Goal: Task Accomplishment & Management: Manage account settings

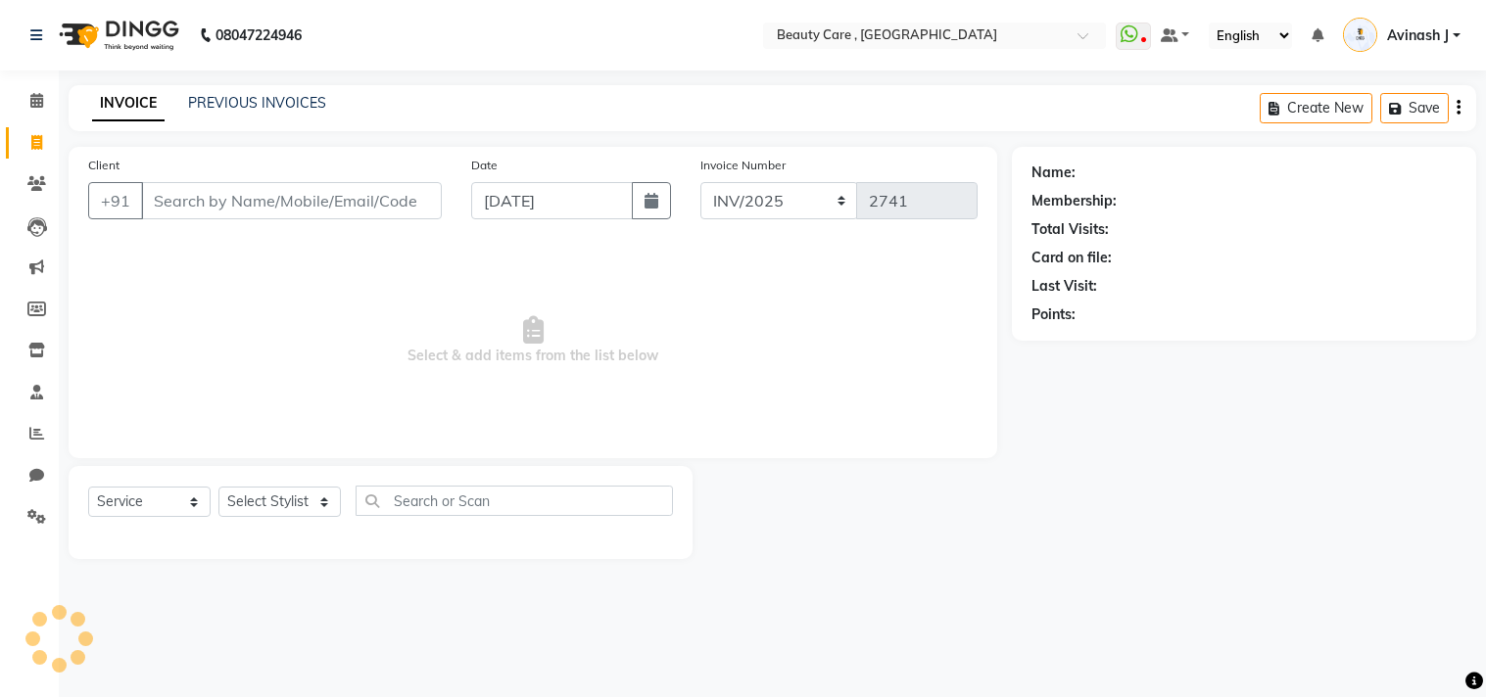
select select "service"
click at [34, 101] on icon at bounding box center [36, 100] width 13 height 15
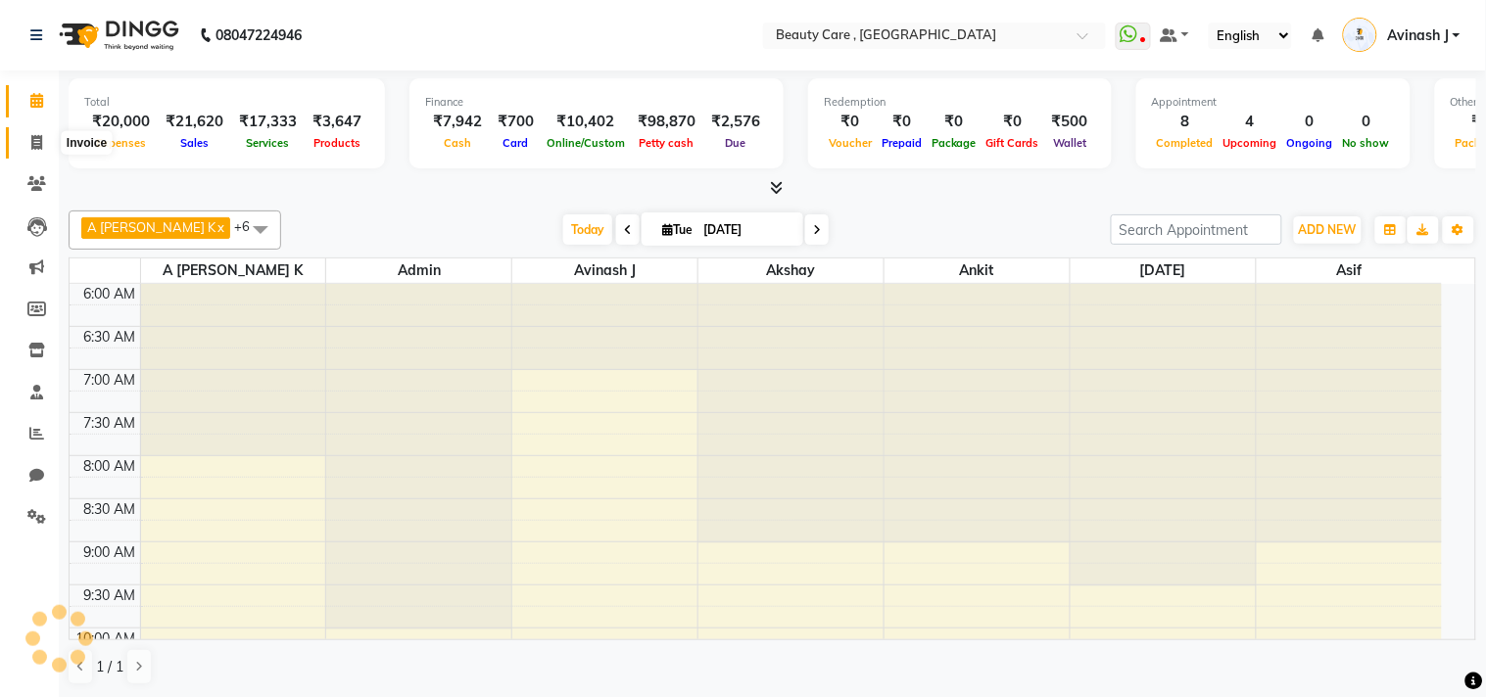
click at [33, 137] on icon at bounding box center [36, 142] width 11 height 15
select select "service"
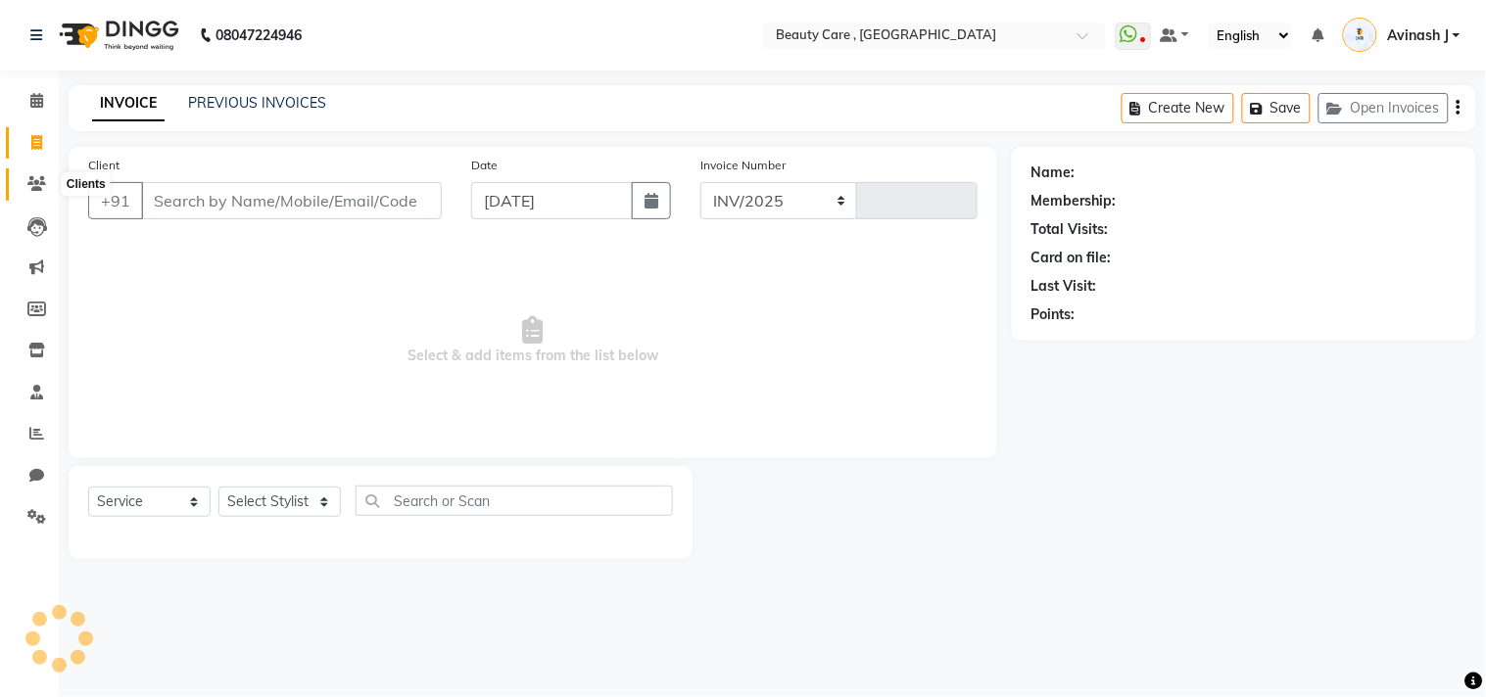
select select "5646"
type input "2748"
click at [32, 179] on icon at bounding box center [36, 183] width 19 height 15
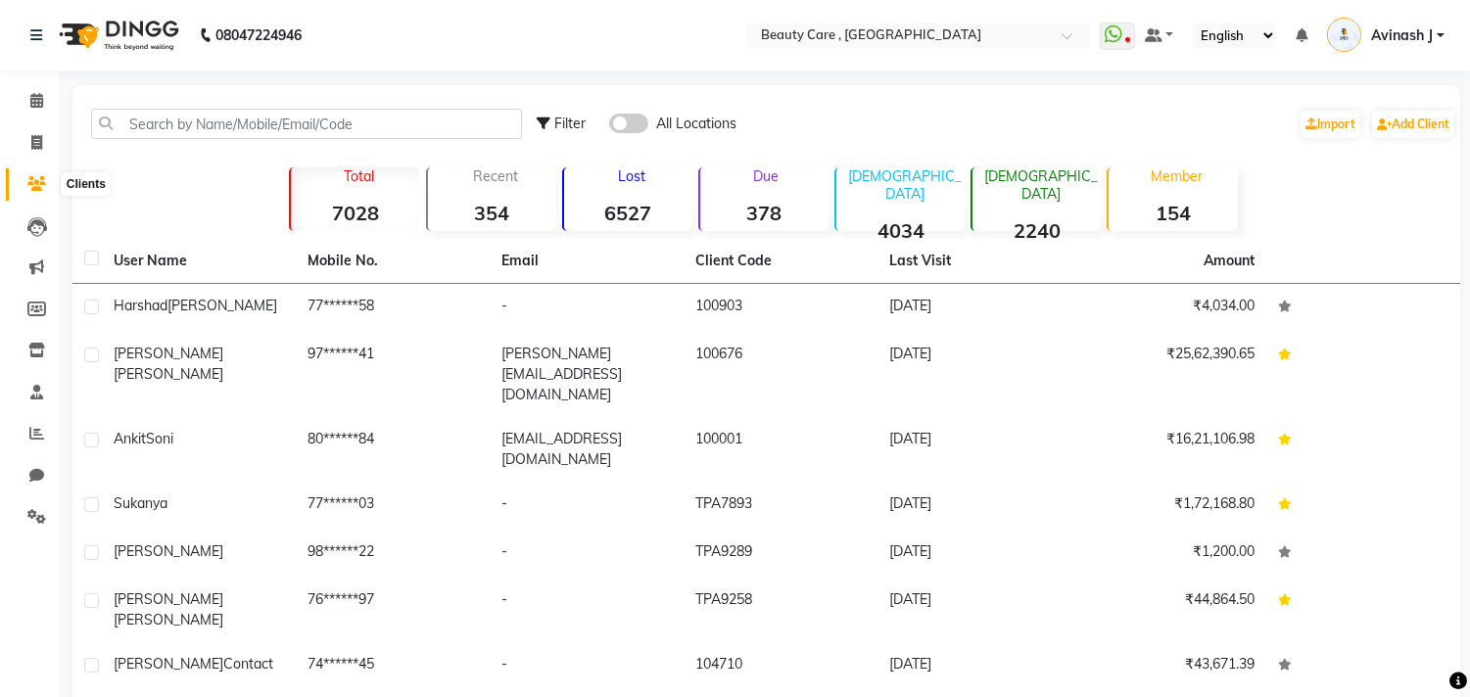
click at [35, 177] on icon at bounding box center [36, 183] width 19 height 15
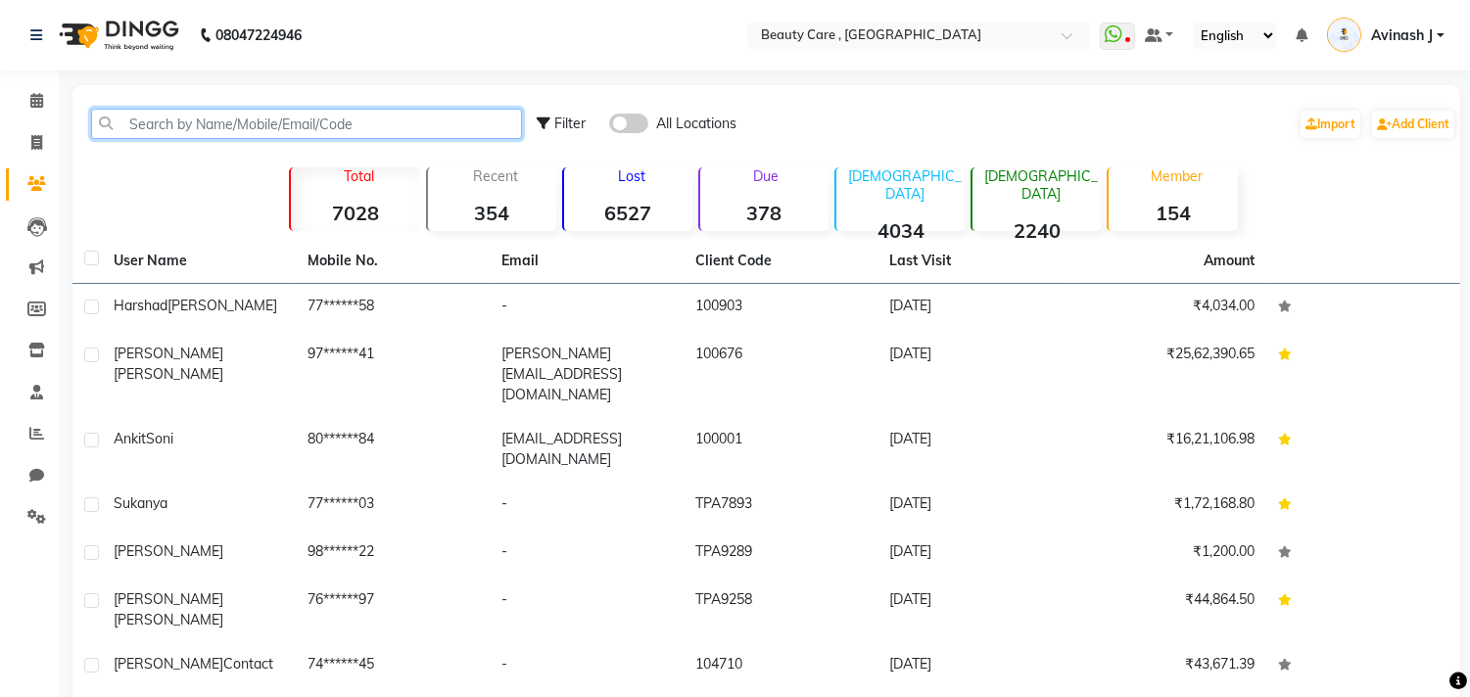
click at [158, 119] on input "text" at bounding box center [306, 124] width 431 height 30
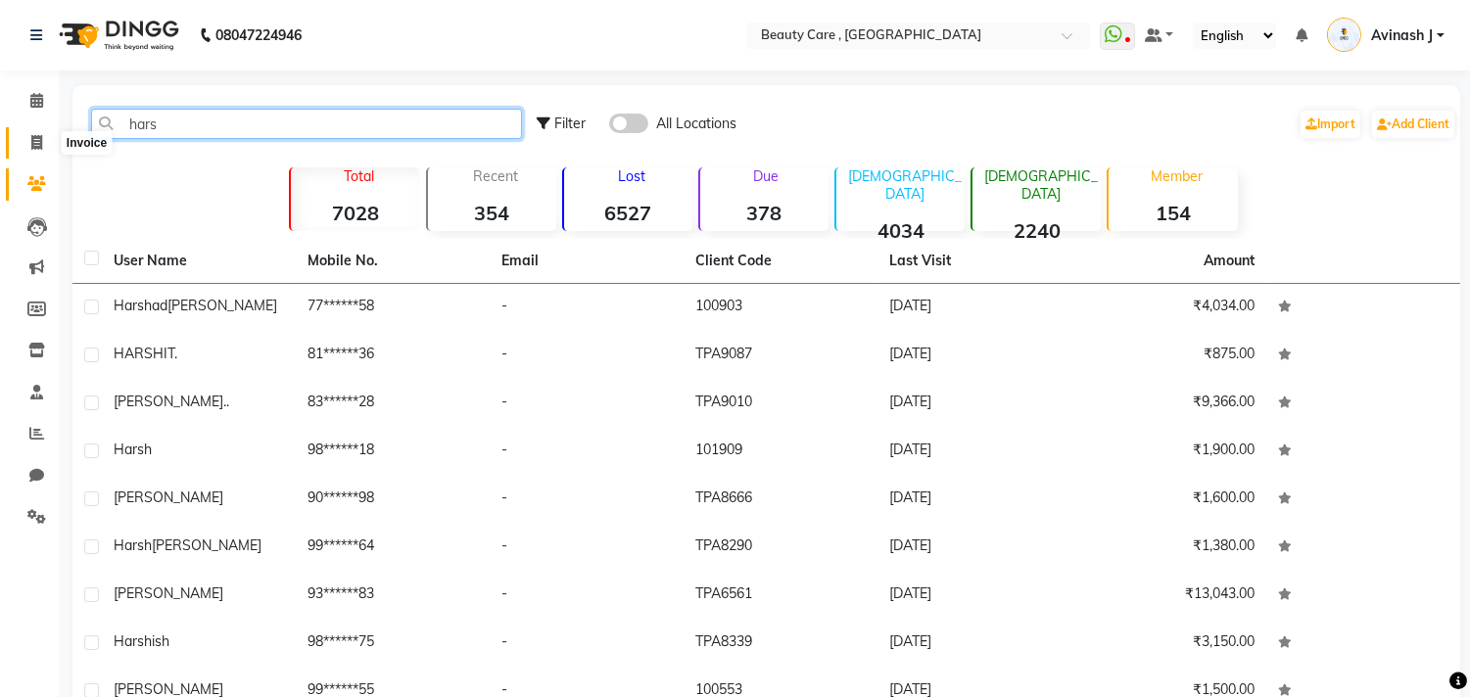
type input "hars"
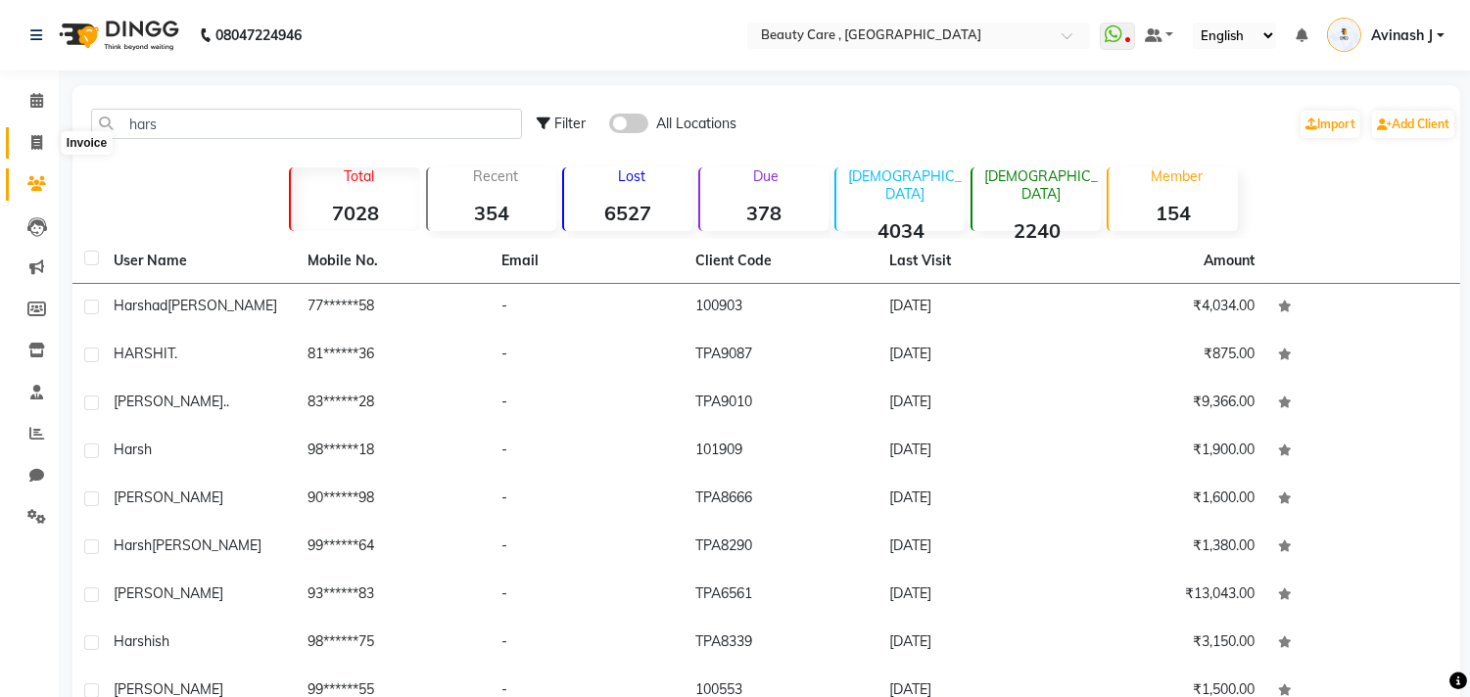
click at [42, 144] on span at bounding box center [37, 143] width 34 height 23
select select "service"
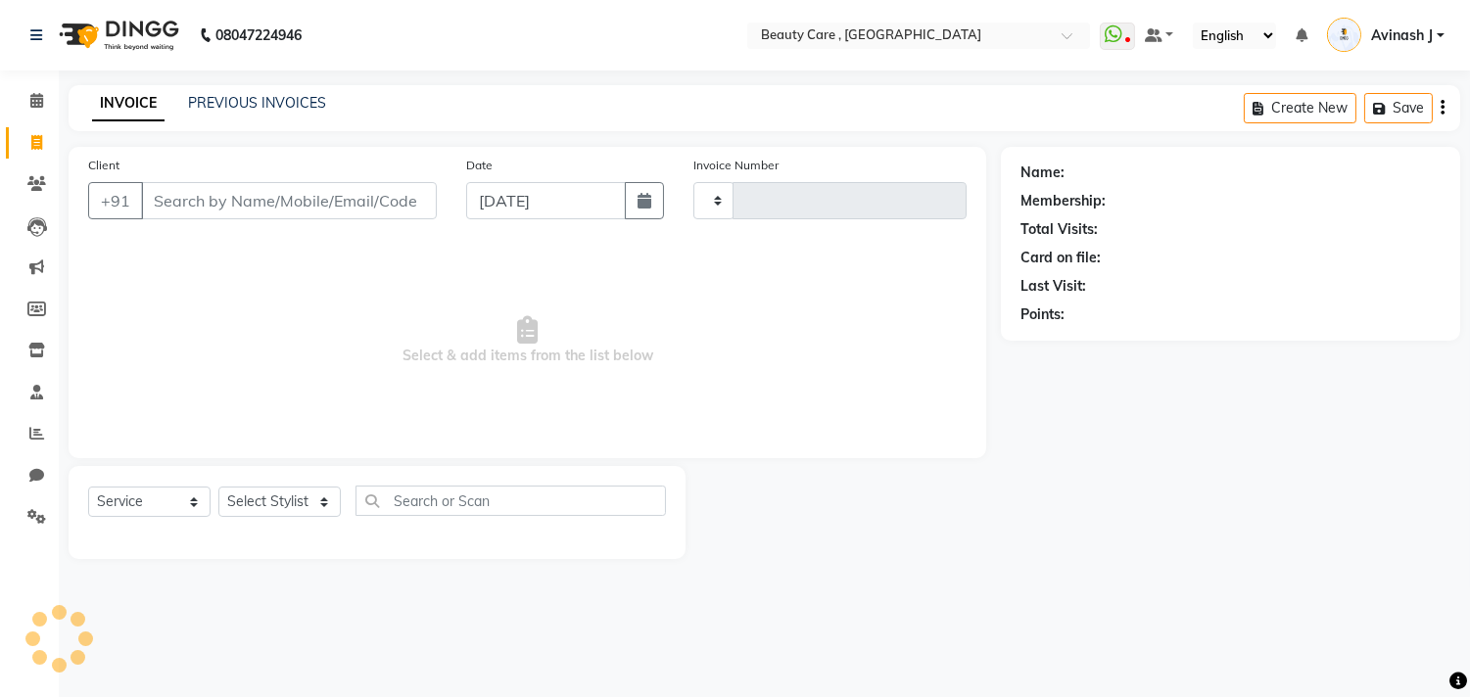
type input "2748"
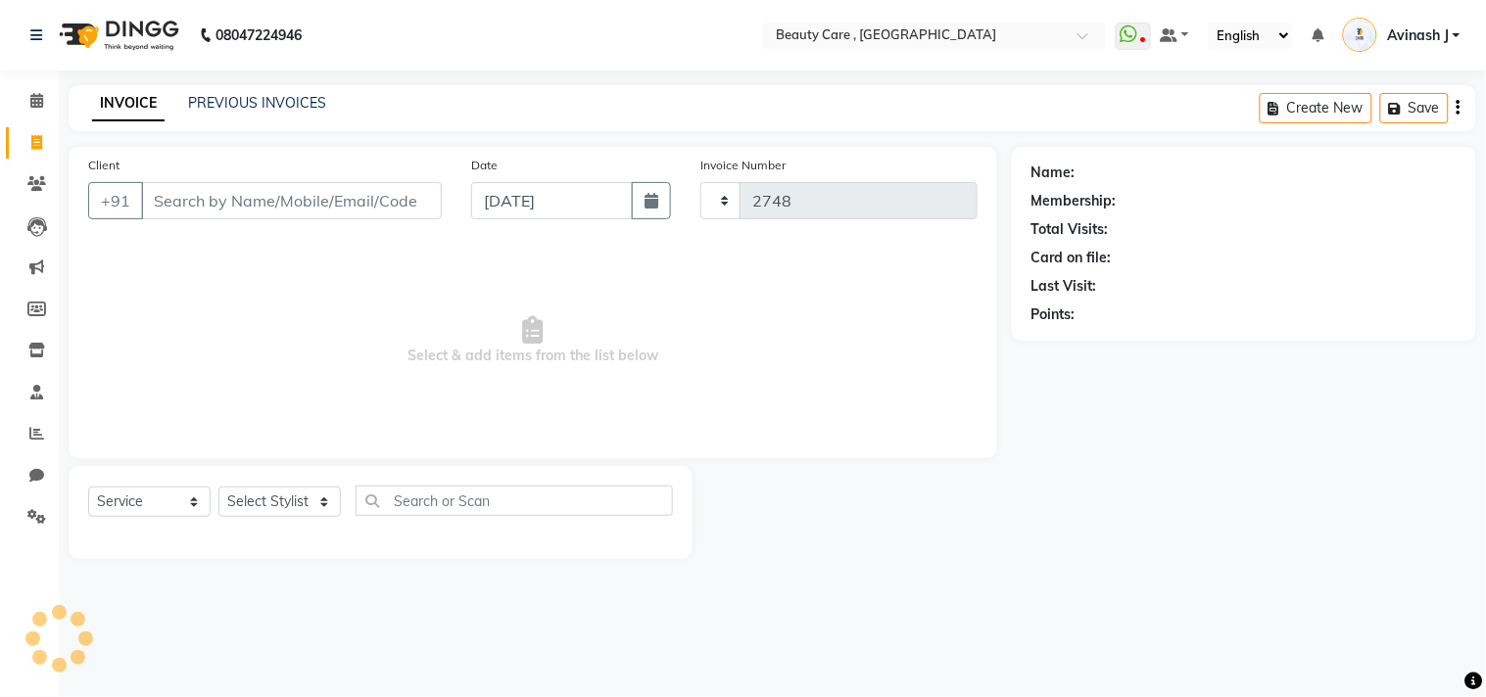
select select "5646"
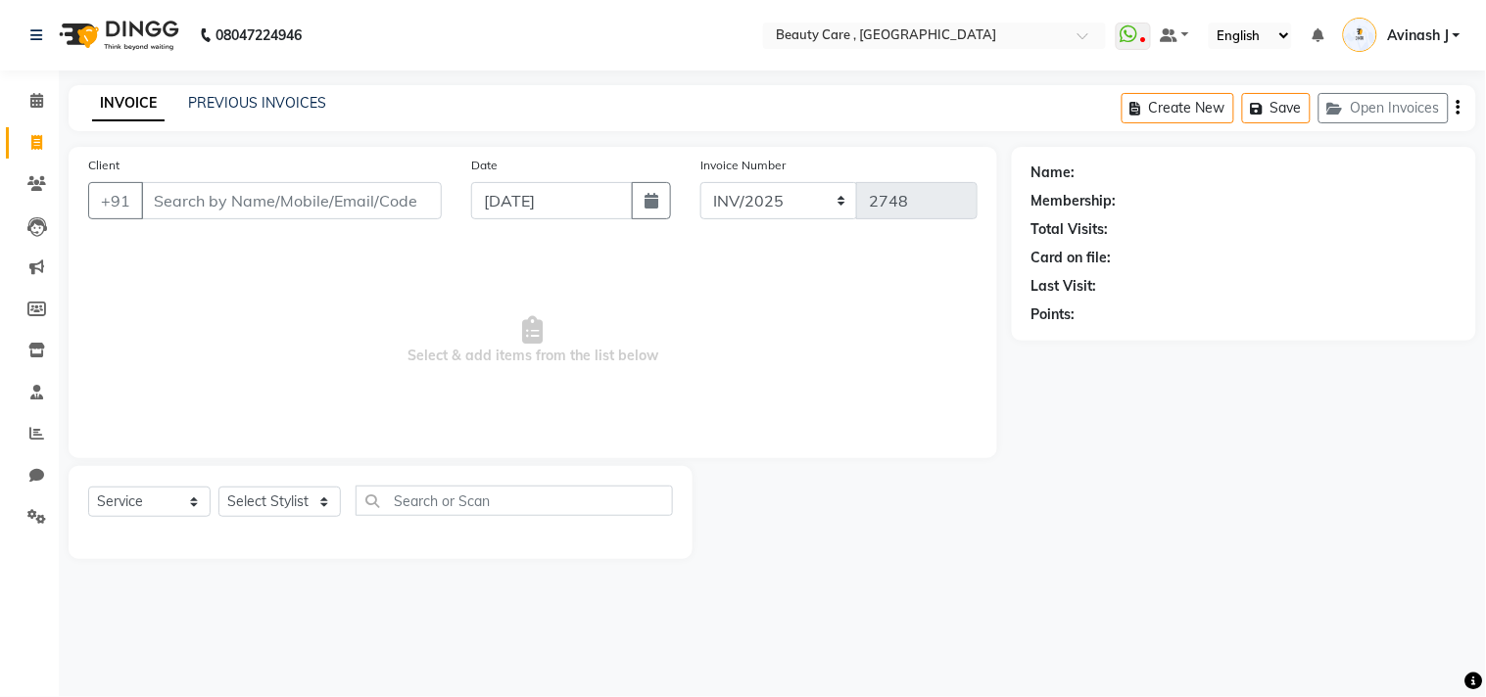
drag, startPoint x: 652, startPoint y: 356, endPoint x: 505, endPoint y: 310, distance: 154.0
click at [505, 310] on span "Select & add items from the list below" at bounding box center [532, 341] width 889 height 196
click at [873, 480] on div at bounding box center [852, 512] width 319 height 93
click at [23, 103] on span at bounding box center [37, 101] width 34 height 23
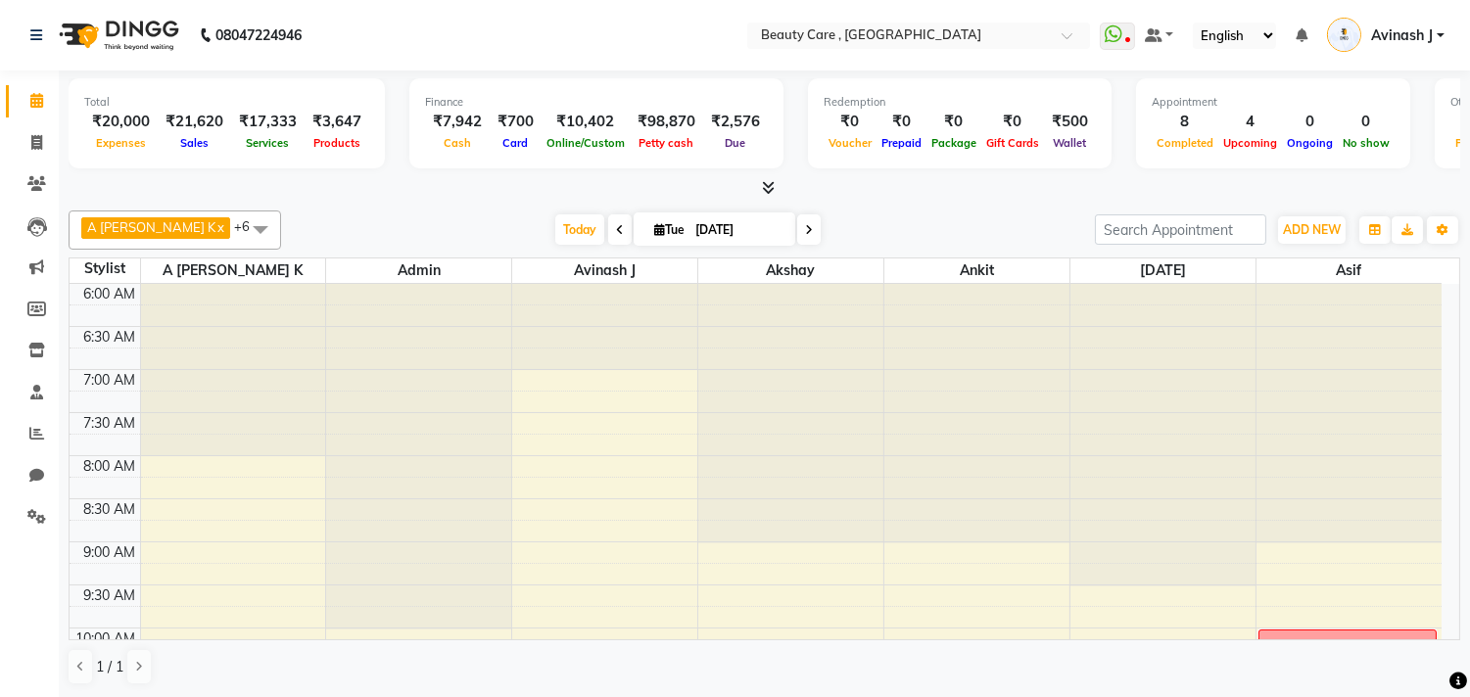
click at [341, 213] on div "A [PERSON_NAME] K x Admin x Akshay x Ankit x Avinash J x [DATE][PERSON_NAME] x …" at bounding box center [765, 230] width 1392 height 39
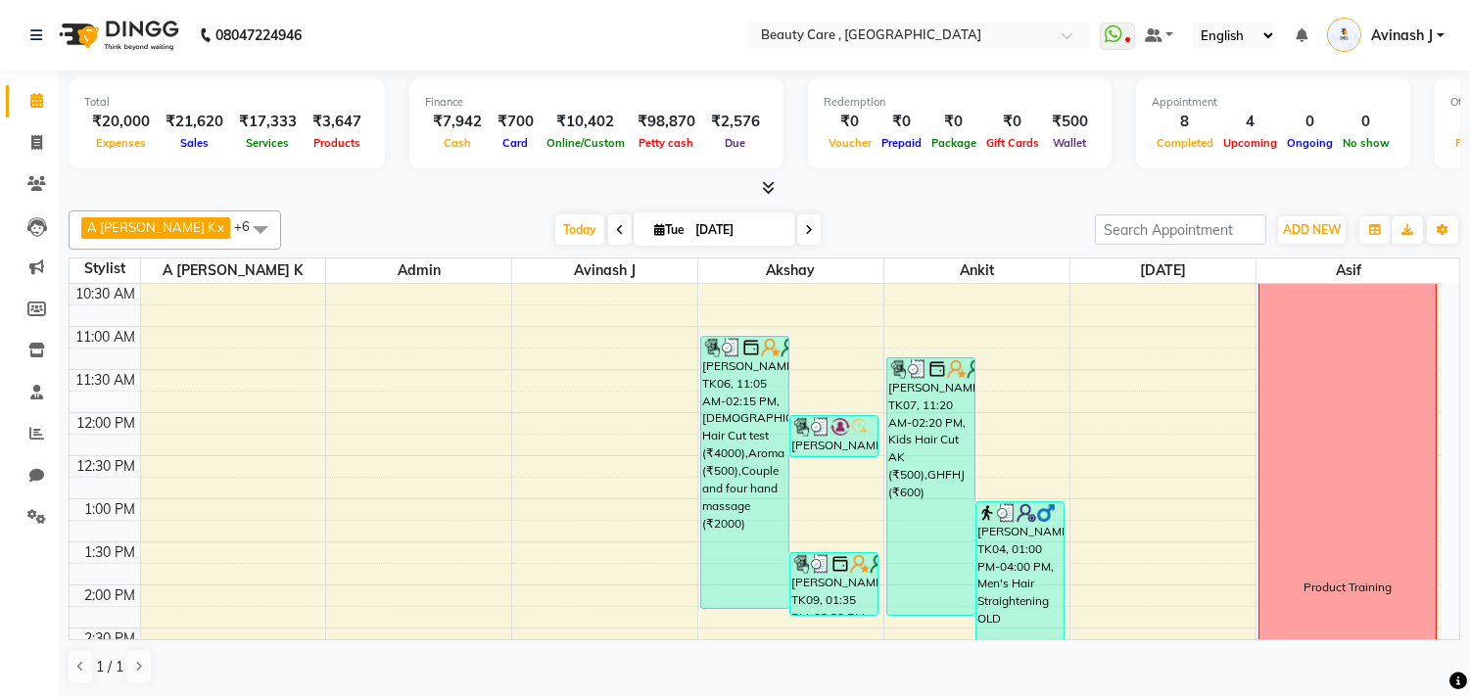
scroll to position [389, 0]
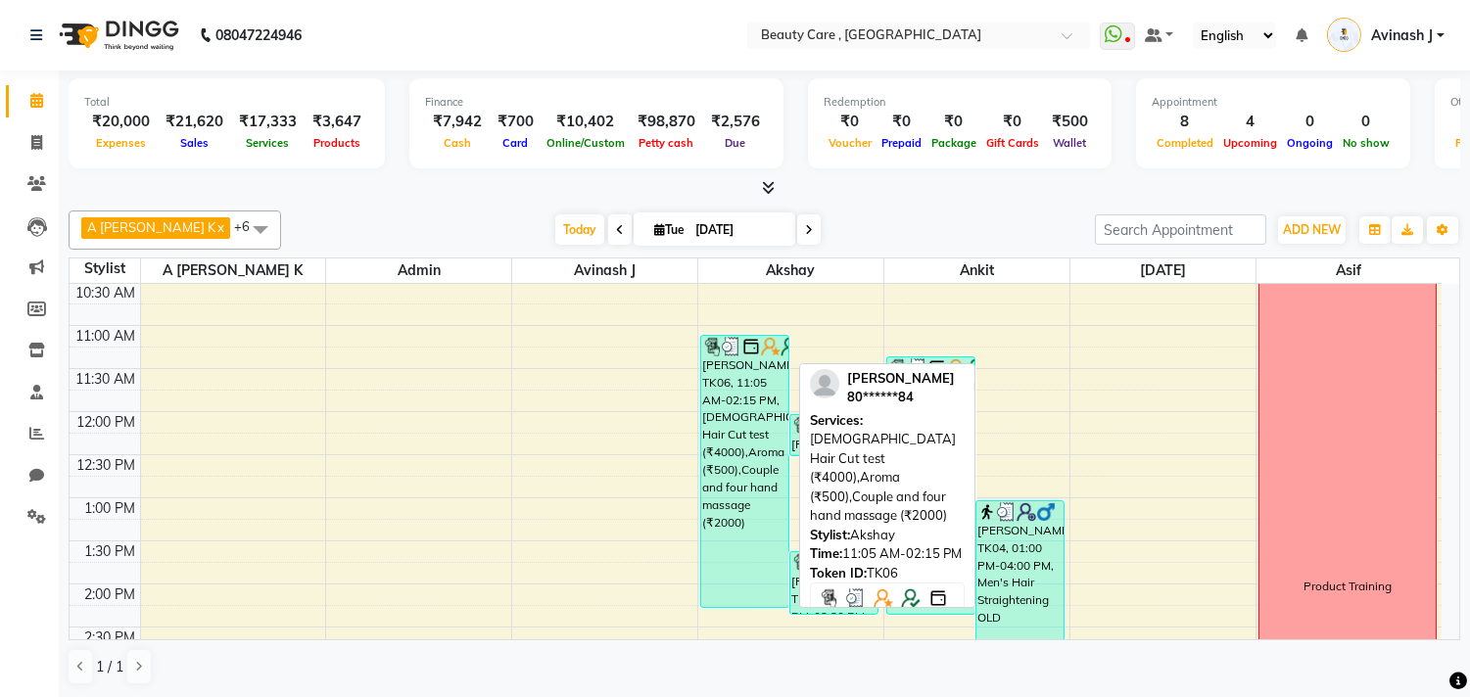
click at [748, 476] on div "[PERSON_NAME], TK06, 11:05 AM-02:15 PM, [DEMOGRAPHIC_DATA] Hair Cut test (₹4000…" at bounding box center [744, 471] width 87 height 271
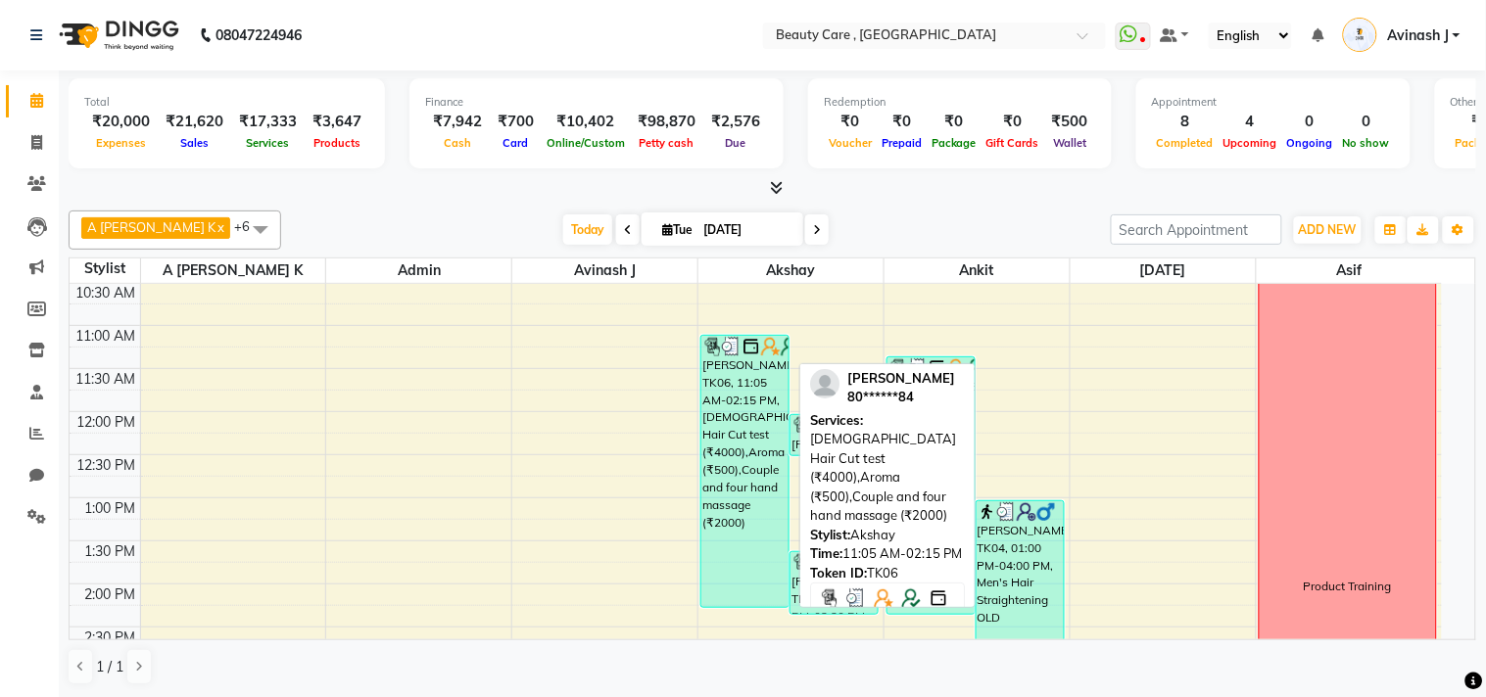
select select "3"
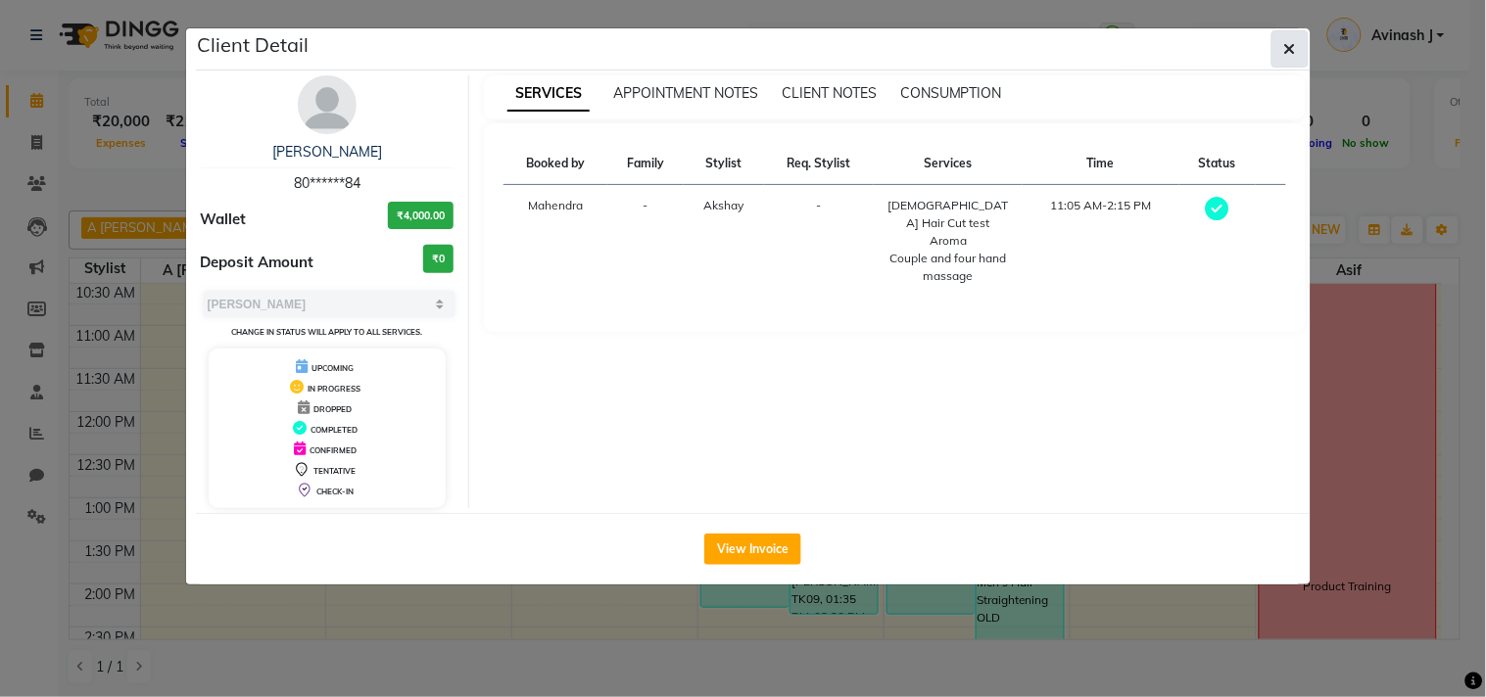
click at [1284, 54] on icon "button" at bounding box center [1290, 49] width 12 height 16
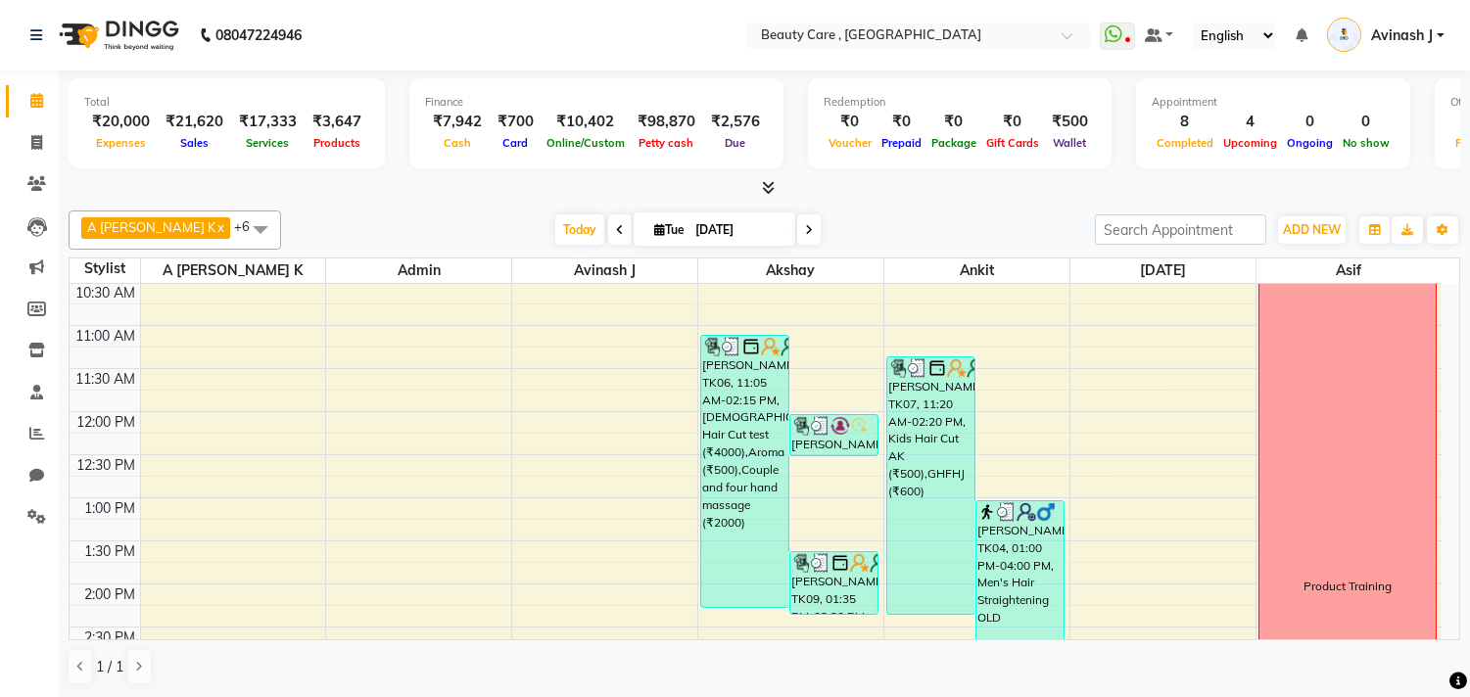
click at [772, 184] on icon at bounding box center [768, 187] width 13 height 15
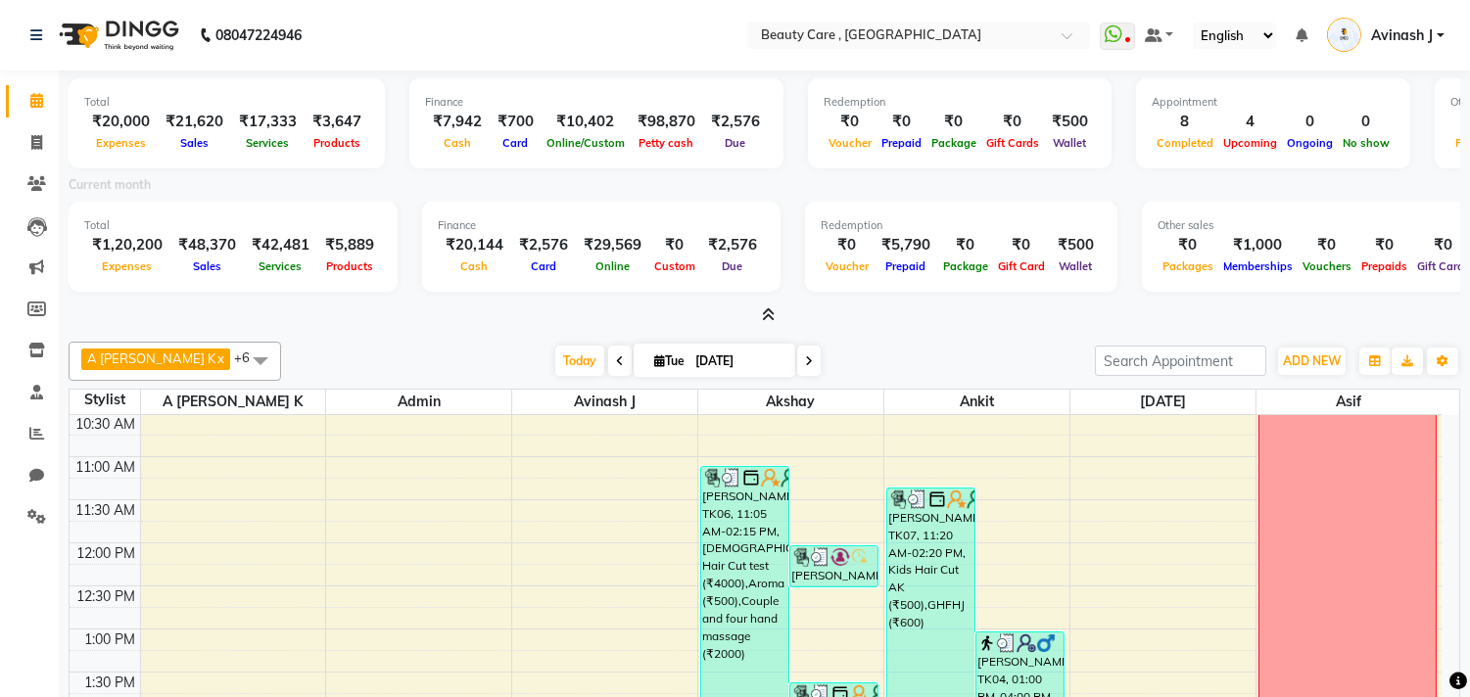
click at [765, 310] on icon at bounding box center [768, 315] width 13 height 15
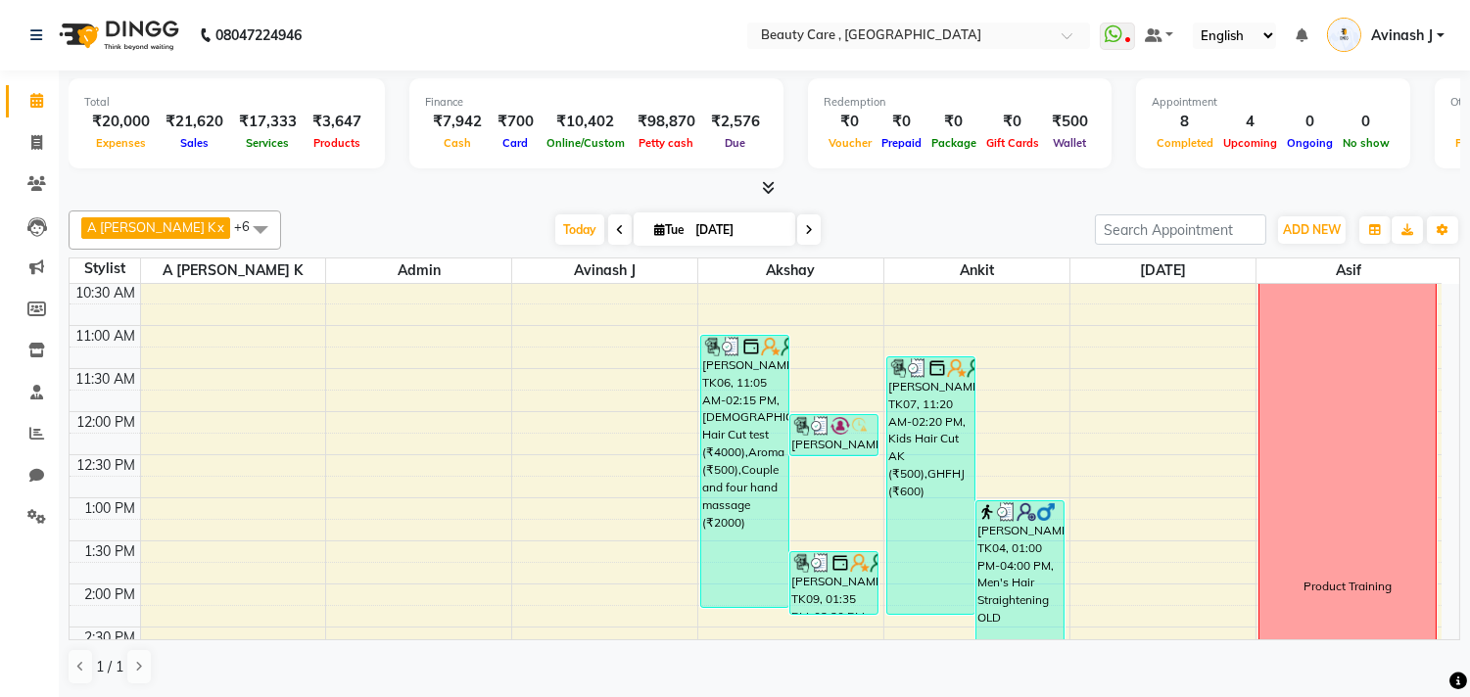
click at [912, 199] on div "Total ₹20,000 Expenses ₹21,620 Sales ₹17,333 Services ₹3,647 Products Finance ₹…" at bounding box center [765, 385] width 1412 height 628
click at [429, 232] on div "[DATE] [DATE]" at bounding box center [688, 230] width 794 height 29
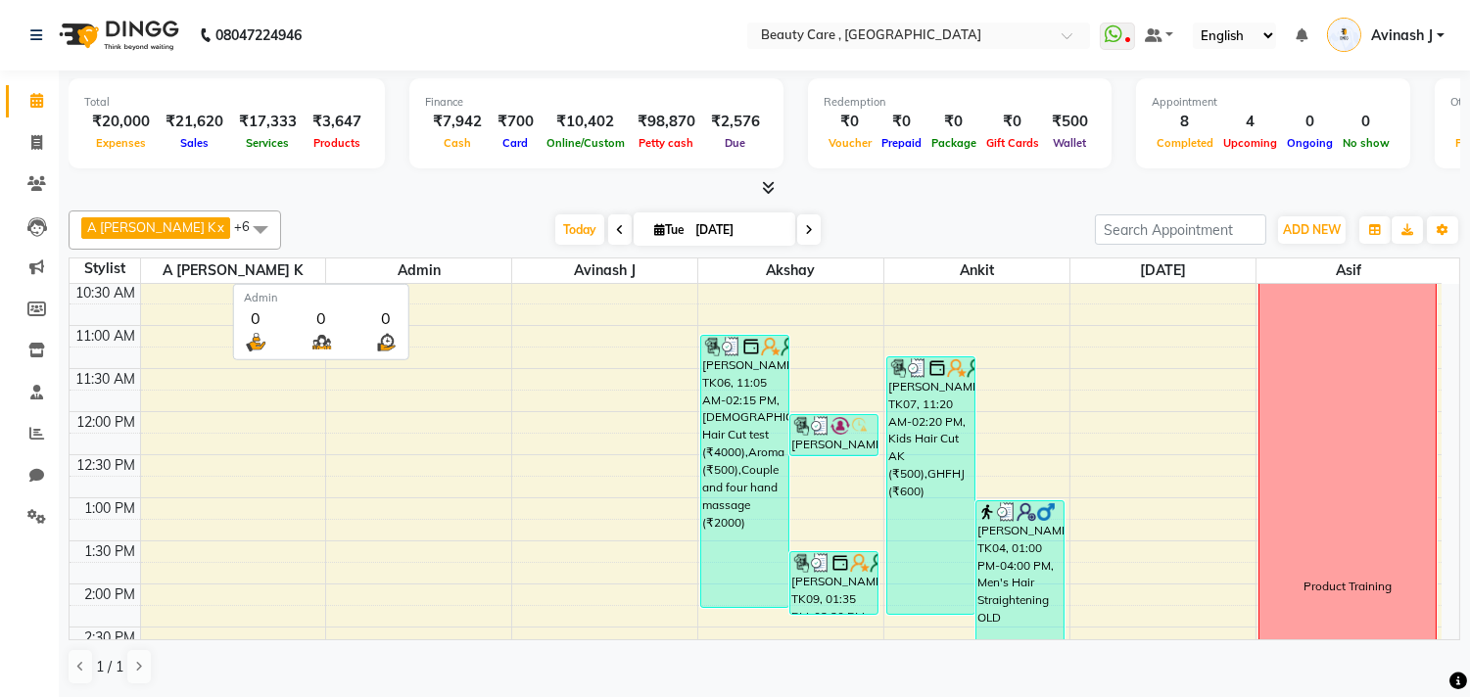
click at [413, 265] on span "Admin" at bounding box center [418, 271] width 185 height 24
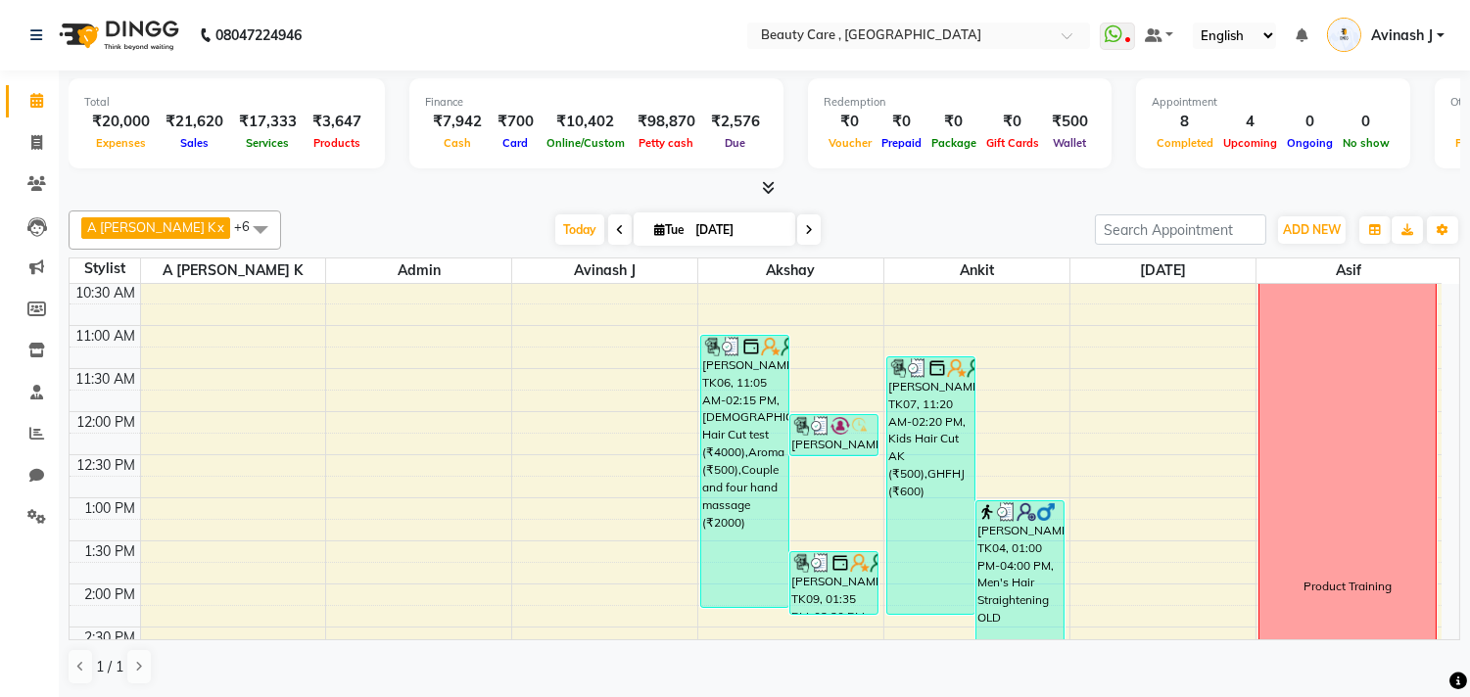
click at [403, 218] on div "[DATE] [DATE]" at bounding box center [688, 230] width 794 height 29
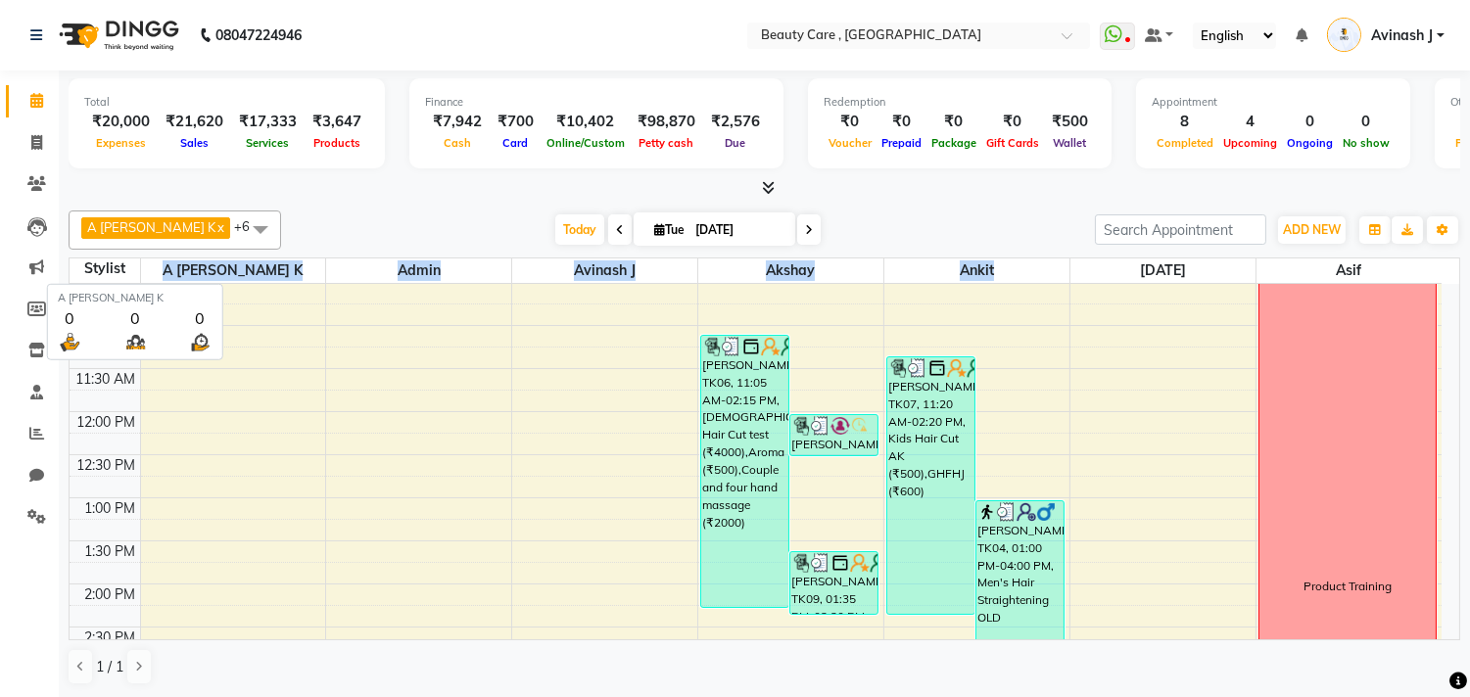
drag, startPoint x: 997, startPoint y: 269, endPoint x: 188, endPoint y: 264, distance: 809.1
click at [188, 264] on tr "Stylist A [PERSON_NAME] K Admin Avinash J Akshay Ankit [DATE][PERSON_NAME]" at bounding box center [756, 271] width 1372 height 25
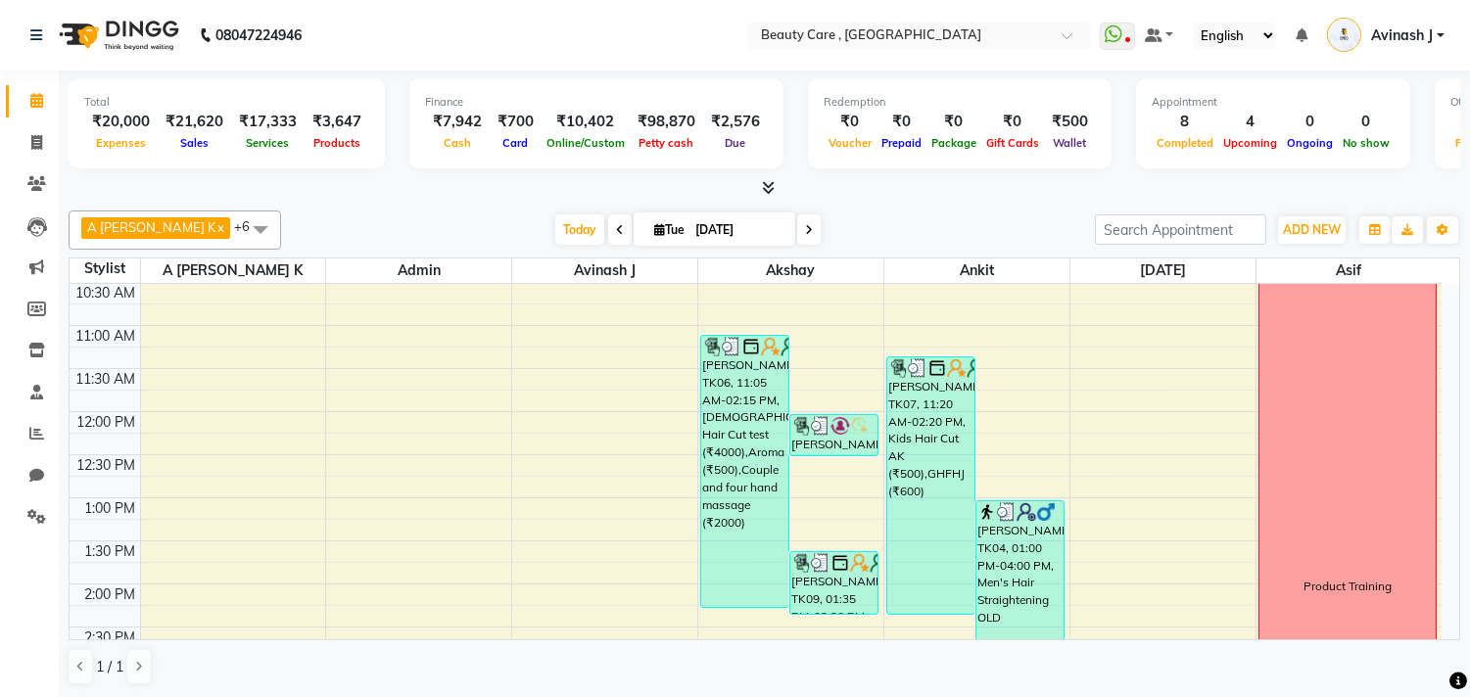
click at [914, 226] on div "[DATE] [DATE]" at bounding box center [688, 230] width 794 height 29
click at [769, 193] on icon at bounding box center [768, 187] width 13 height 15
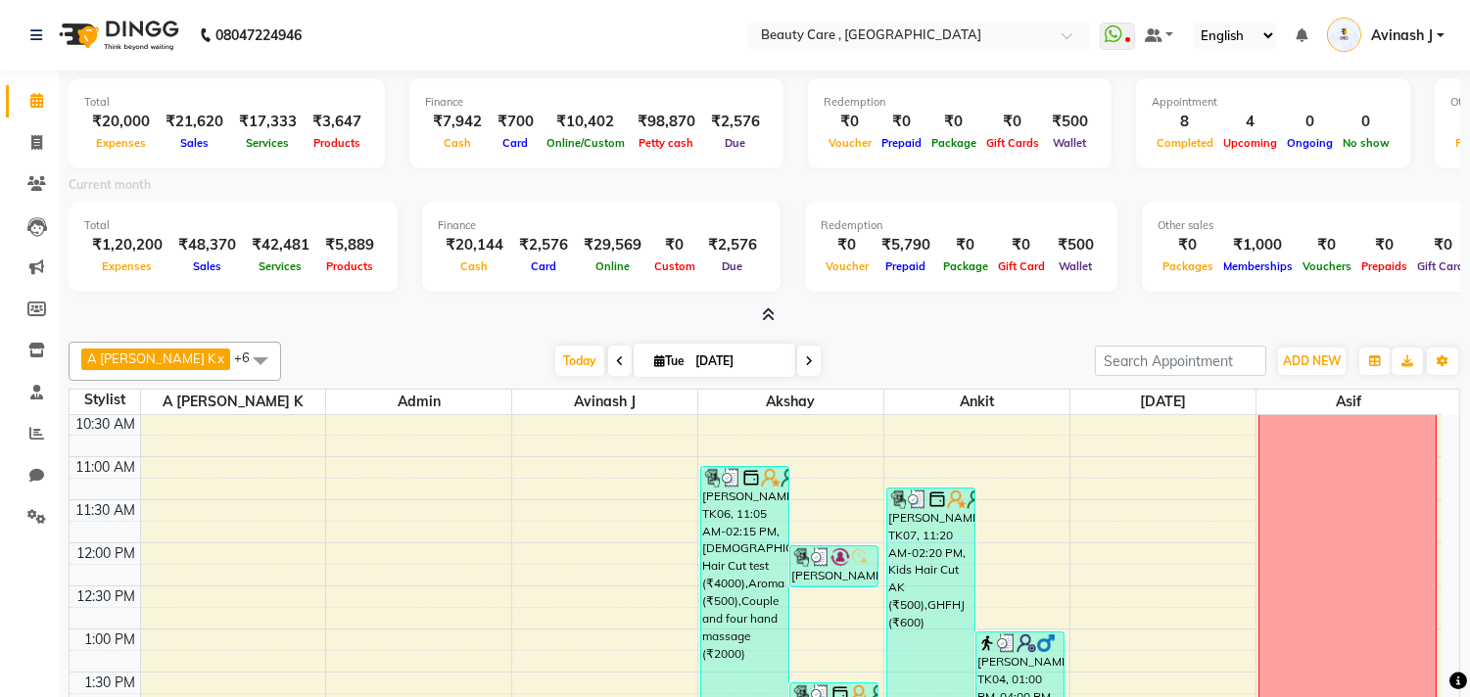
click at [771, 311] on icon at bounding box center [768, 315] width 13 height 15
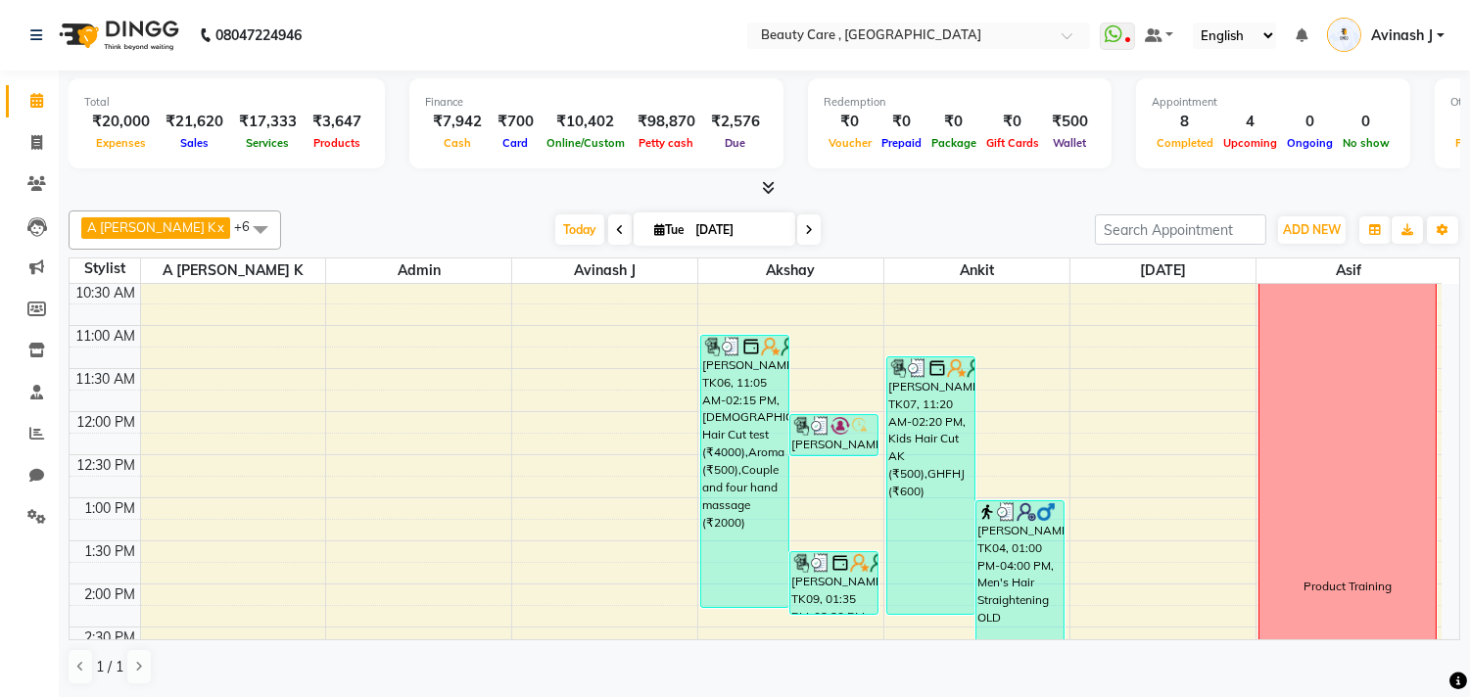
click at [766, 189] on icon at bounding box center [768, 187] width 13 height 15
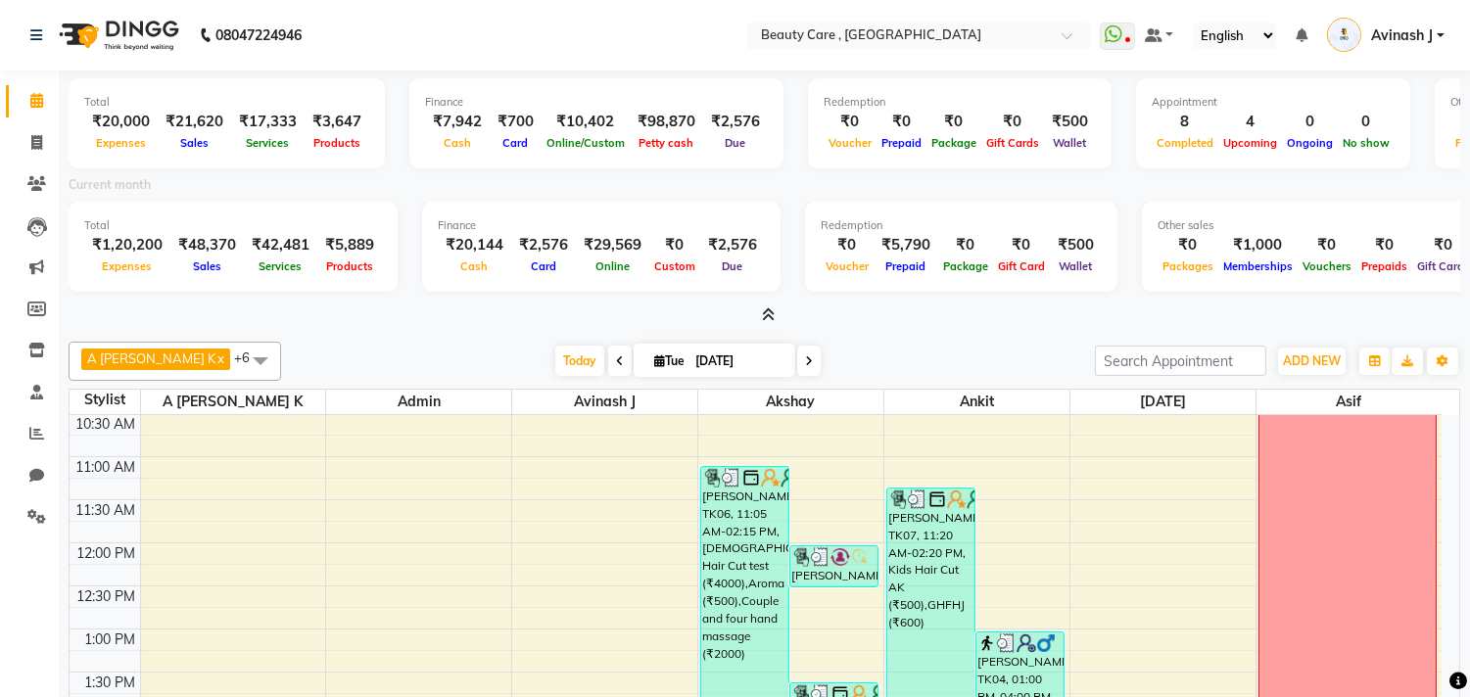
click at [762, 316] on icon at bounding box center [768, 315] width 13 height 15
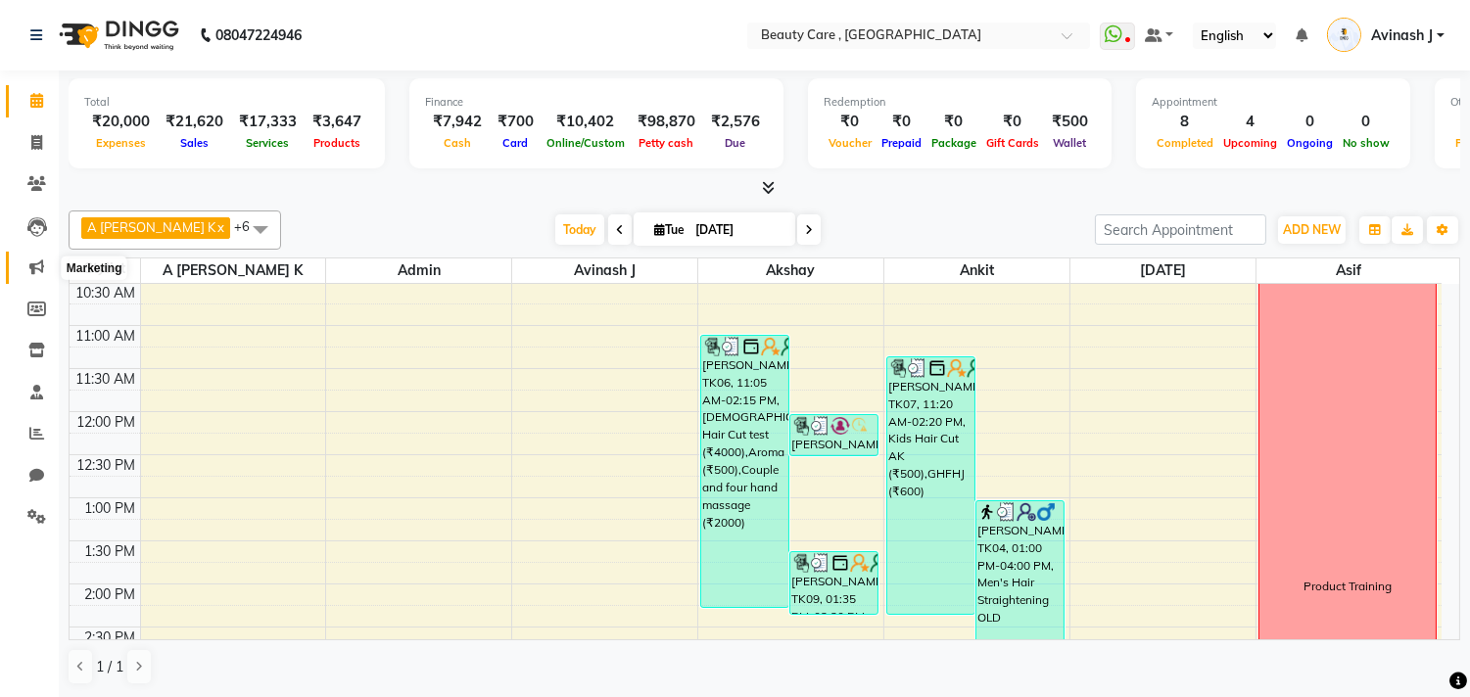
click at [26, 262] on span at bounding box center [37, 268] width 34 height 23
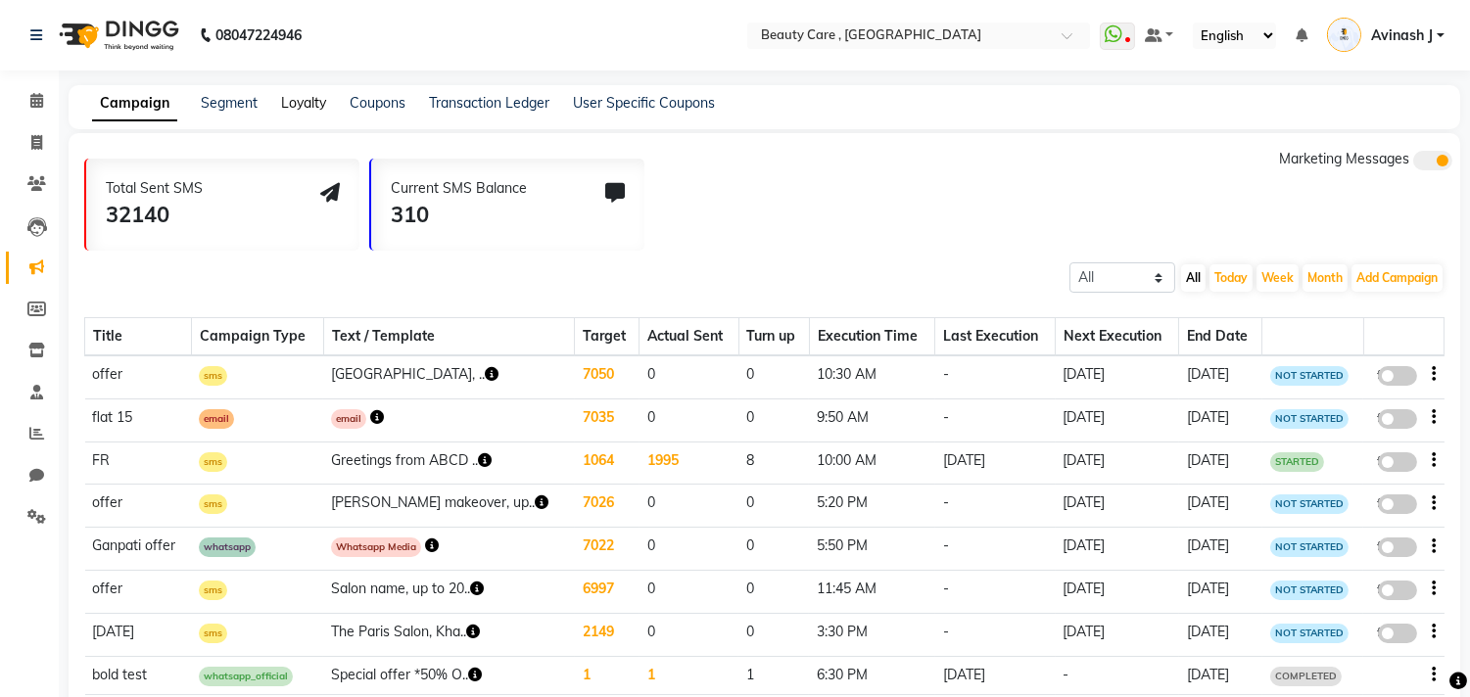
click at [308, 100] on link "Loyalty" at bounding box center [303, 103] width 45 height 18
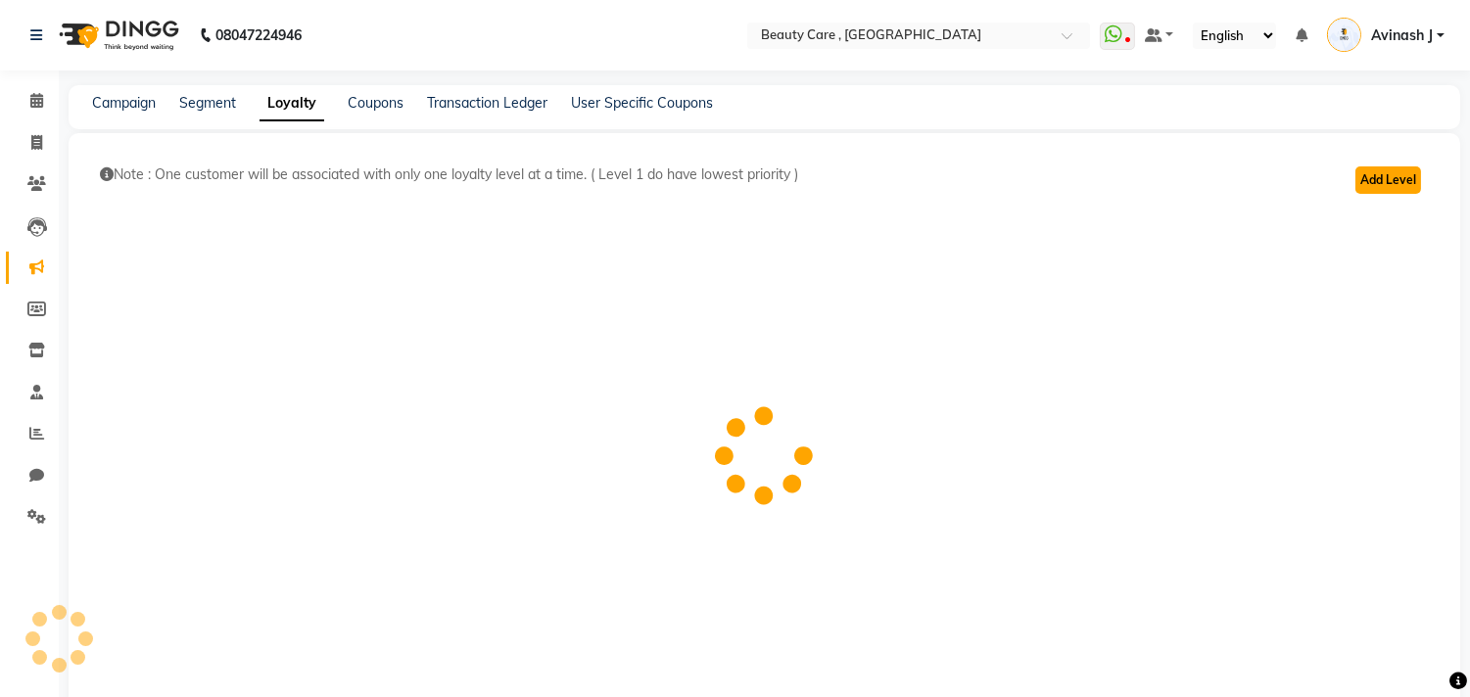
click at [1384, 187] on button "Add Level" at bounding box center [1389, 180] width 66 height 27
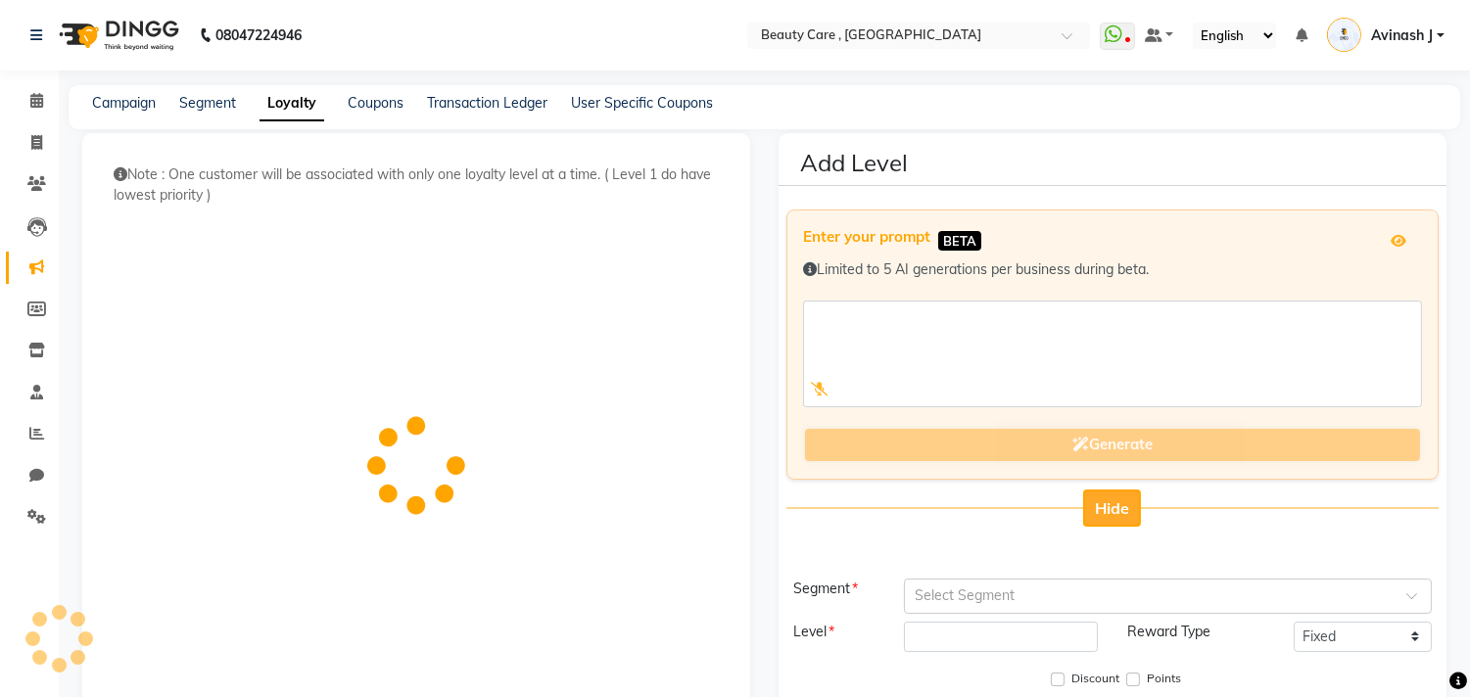
click at [1112, 513] on span "Hide" at bounding box center [1112, 509] width 34 height 20
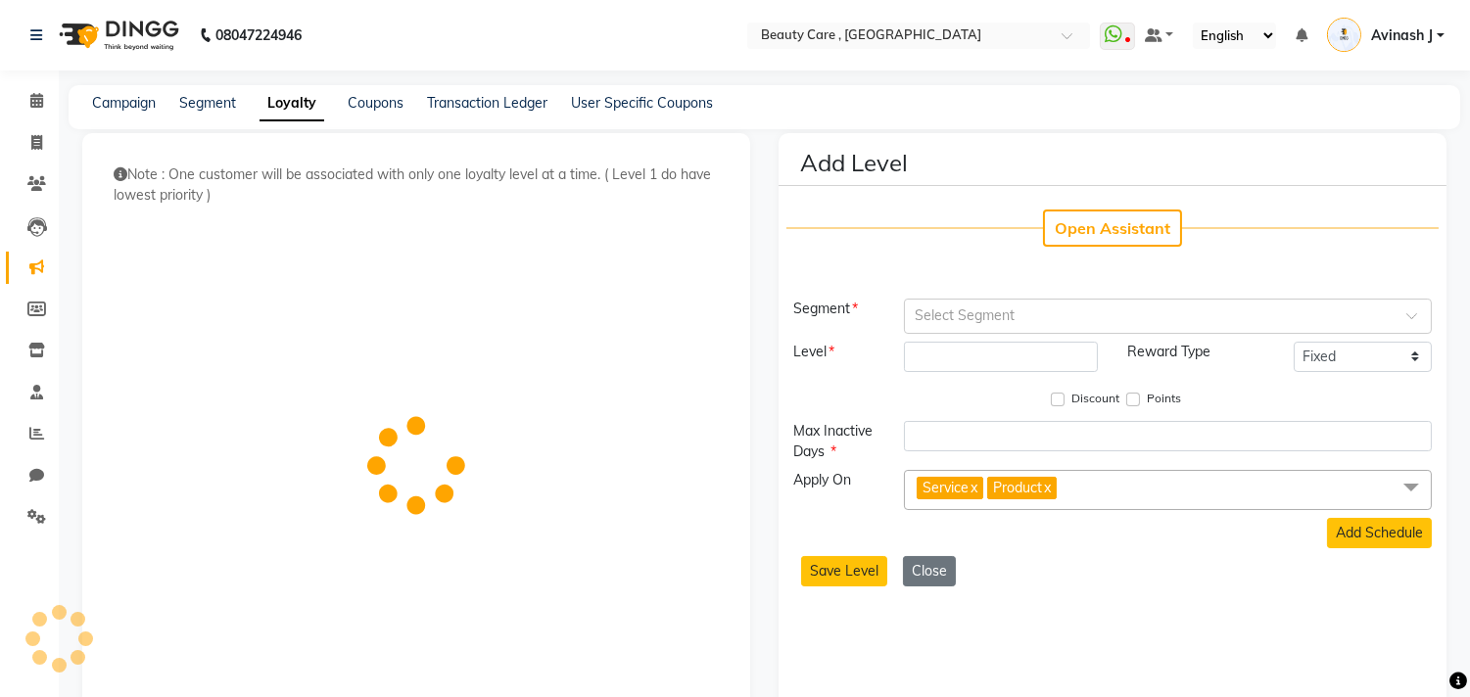
scroll to position [42, 0]
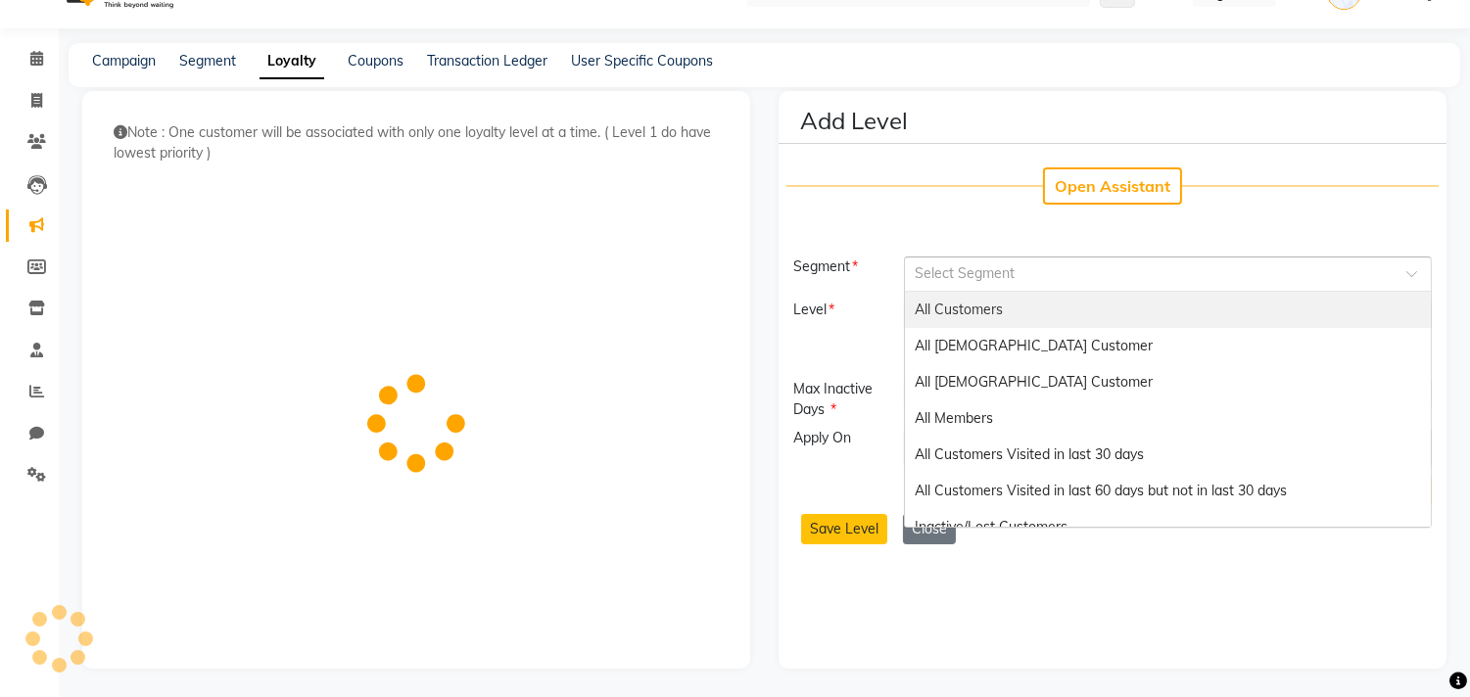
click at [999, 279] on input "text" at bounding box center [1148, 273] width 466 height 21
click at [960, 257] on div "Select Segment" at bounding box center [1167, 274] width 527 height 35
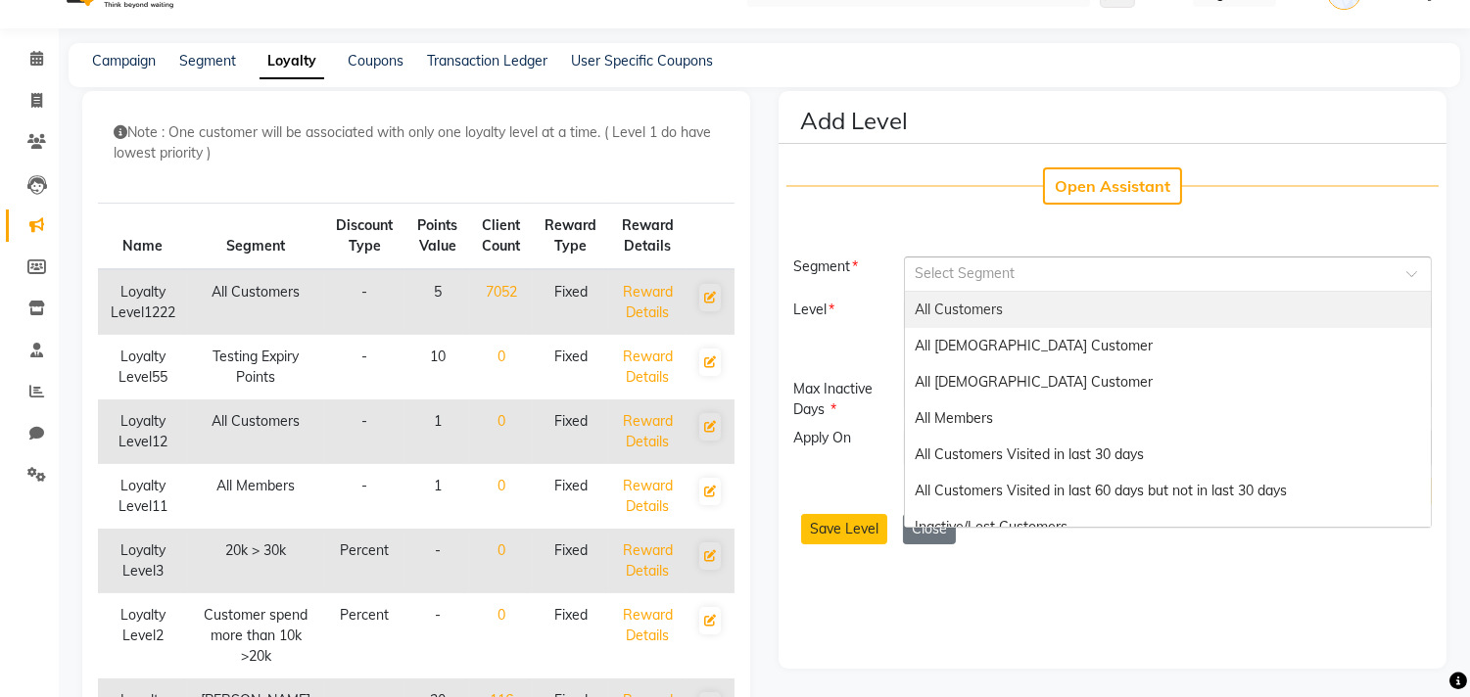
click at [943, 316] on div "All Customers" at bounding box center [1167, 310] width 525 height 36
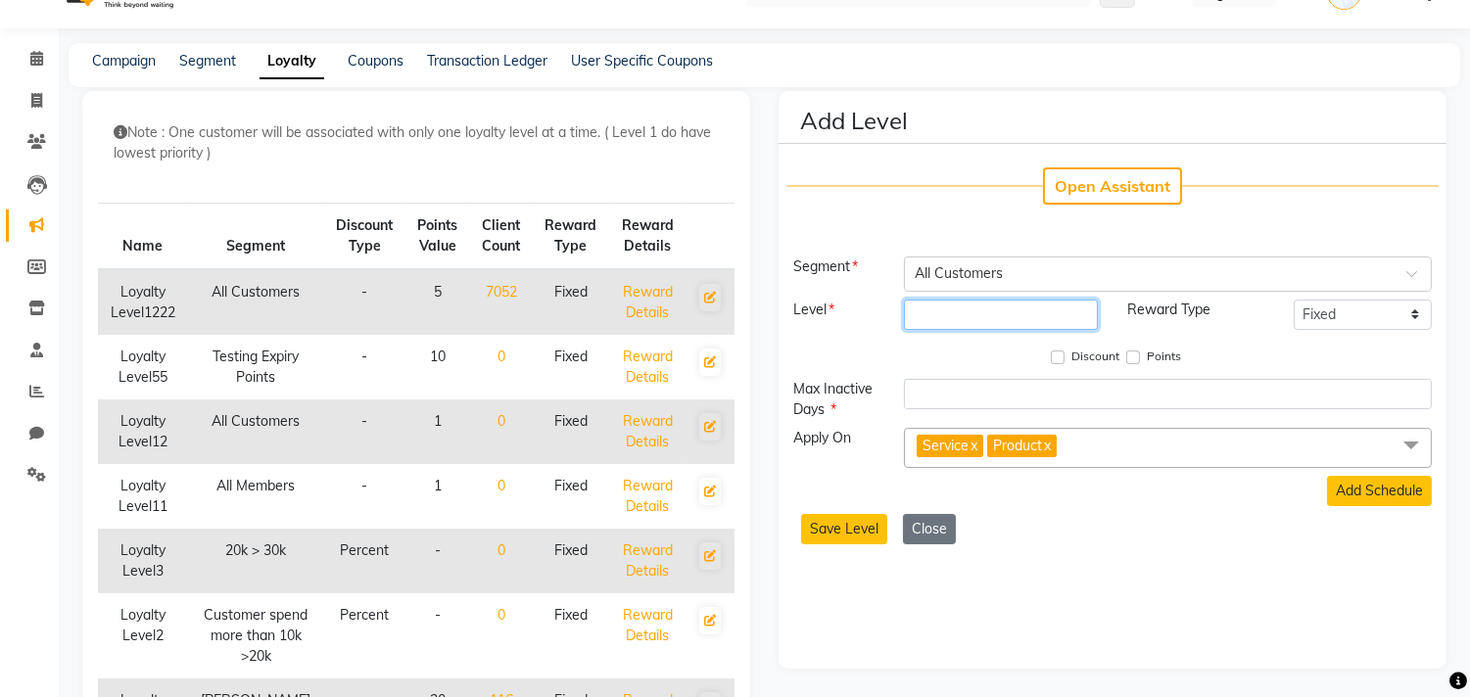
click at [943, 316] on input "number" at bounding box center [1000, 315] width 193 height 30
type input "1"
click at [1133, 356] on input "Points" at bounding box center [1133, 358] width 14 height 14
checkbox input "true"
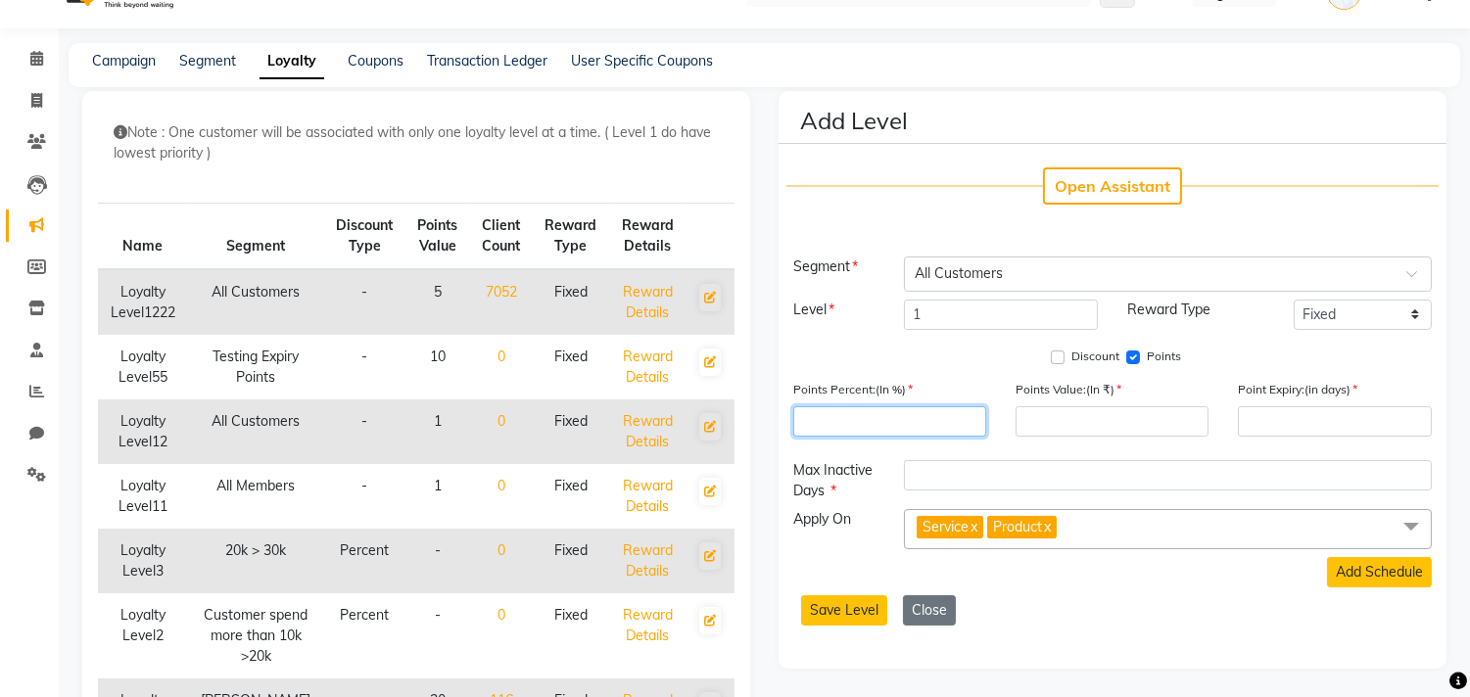
click at [926, 422] on input "number" at bounding box center [889, 422] width 193 height 30
type input "1"
click at [1051, 424] on input "number" at bounding box center [1112, 422] width 193 height 30
type input "1"
click at [1306, 423] on input "number" at bounding box center [1334, 422] width 193 height 30
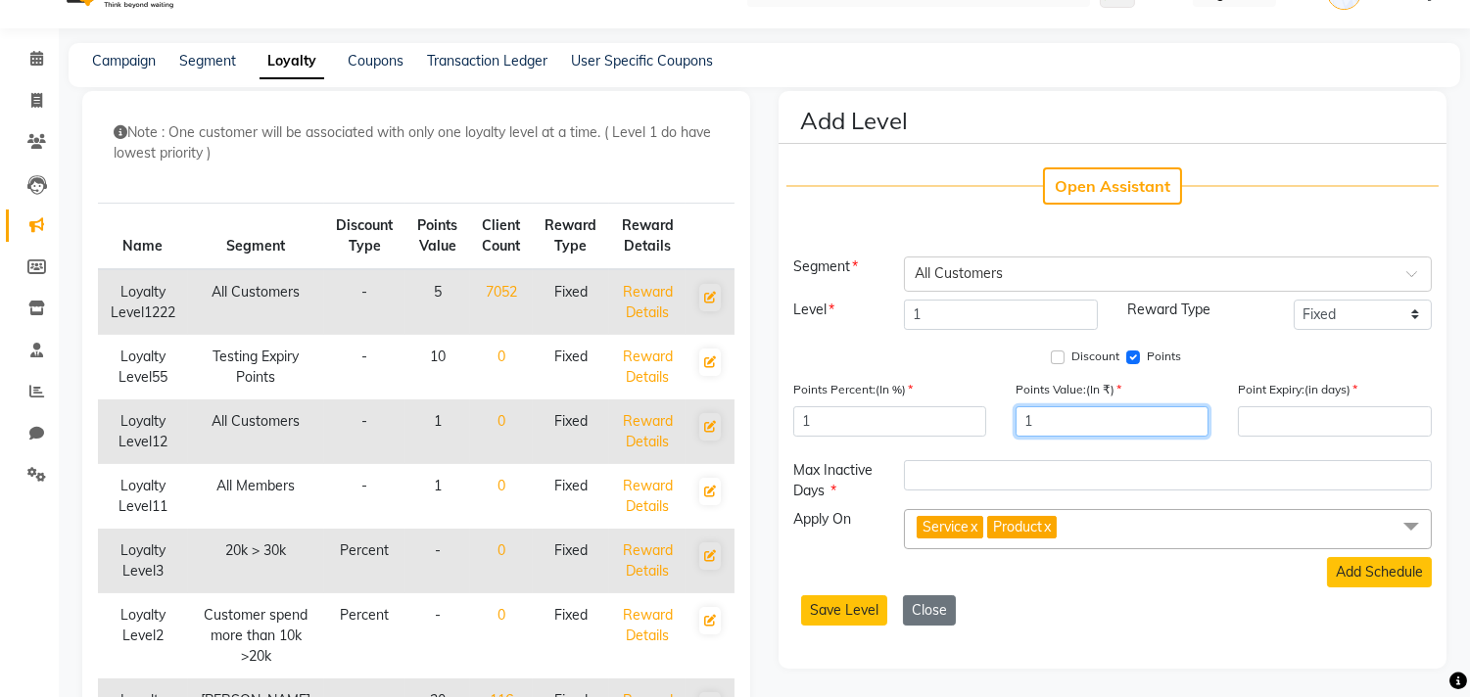
click at [1036, 429] on input "1" at bounding box center [1112, 422] width 193 height 30
click at [1286, 413] on input "number" at bounding box center [1334, 422] width 193 height 30
click at [33, 67] on span at bounding box center [37, 59] width 34 height 23
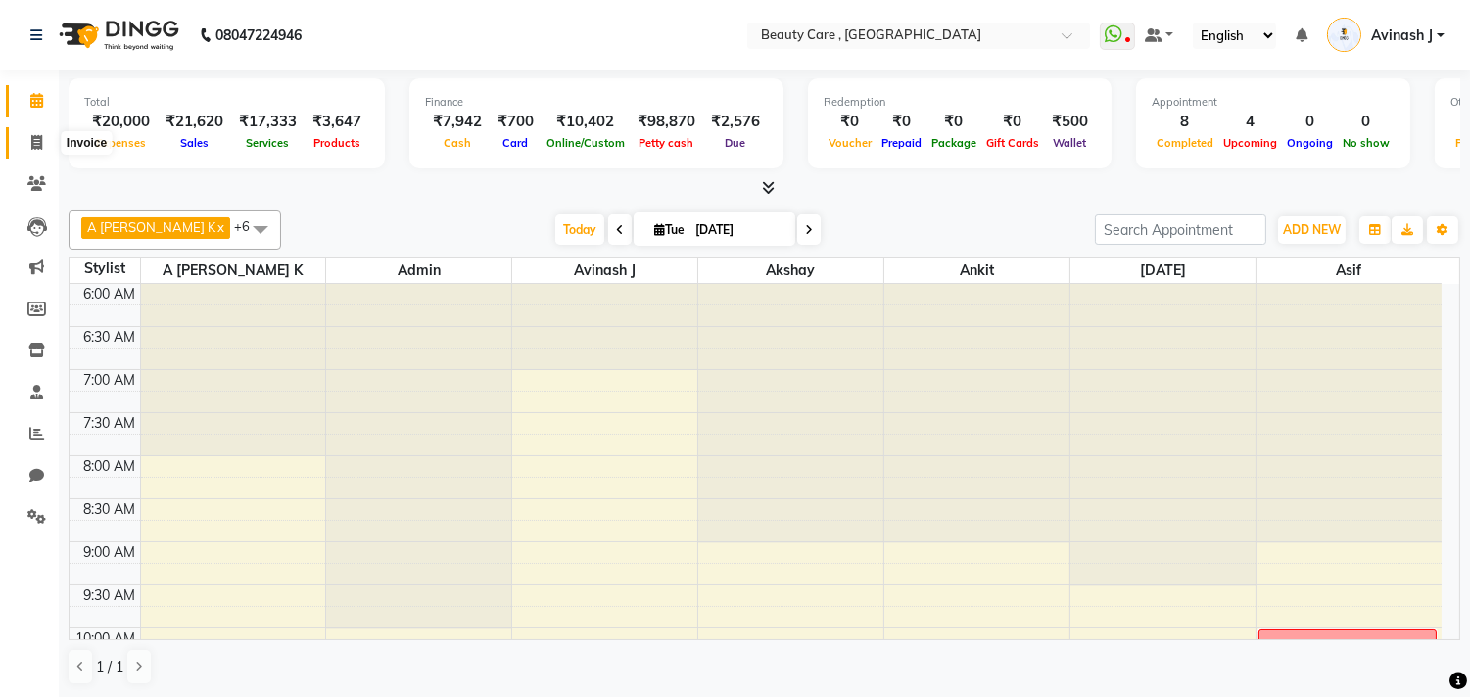
click at [35, 144] on icon at bounding box center [36, 142] width 11 height 15
select select "service"
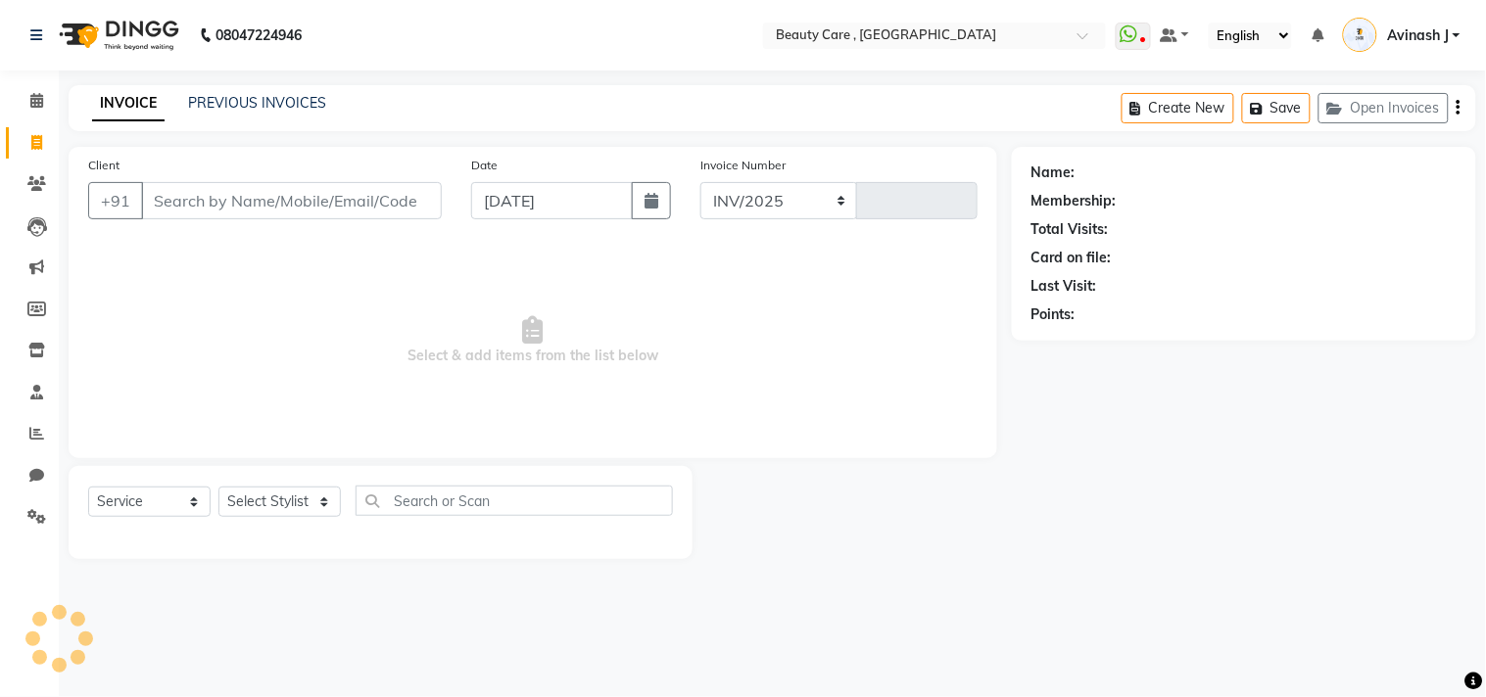
select select "5646"
type input "2748"
click at [25, 96] on span at bounding box center [37, 101] width 34 height 23
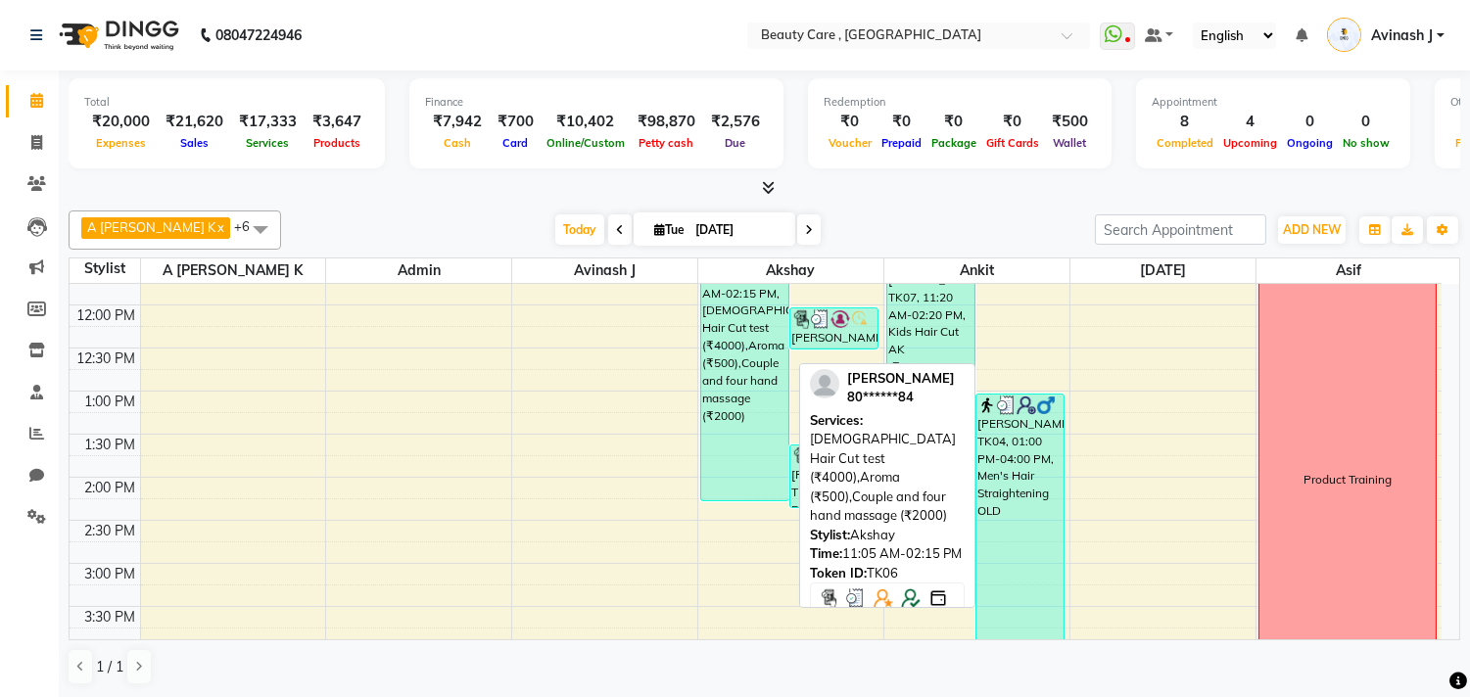
scroll to position [507, 0]
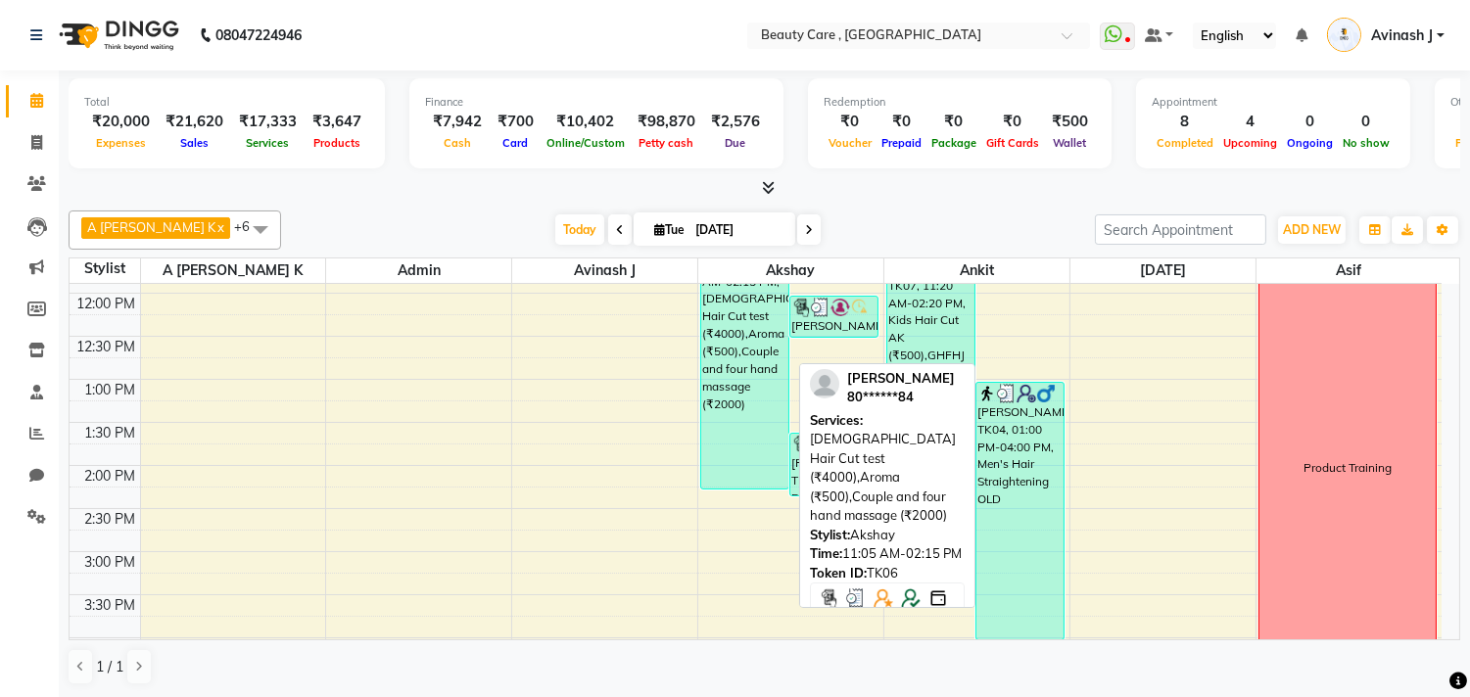
click at [742, 445] on div "[PERSON_NAME], TK06, 11:05 AM-02:15 PM, [DEMOGRAPHIC_DATA] Hair Cut test (₹4000…" at bounding box center [744, 352] width 87 height 271
select select "3"
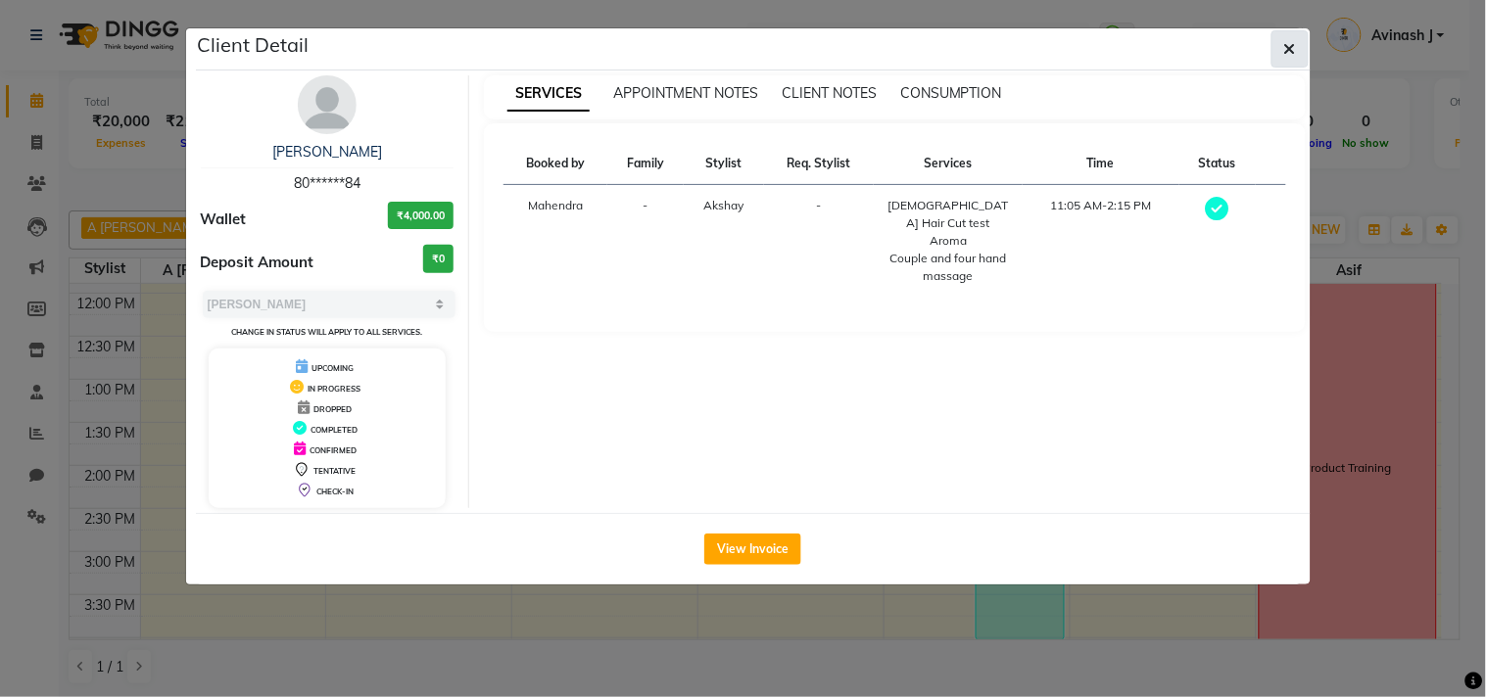
click at [1288, 43] on icon "button" at bounding box center [1290, 49] width 12 height 16
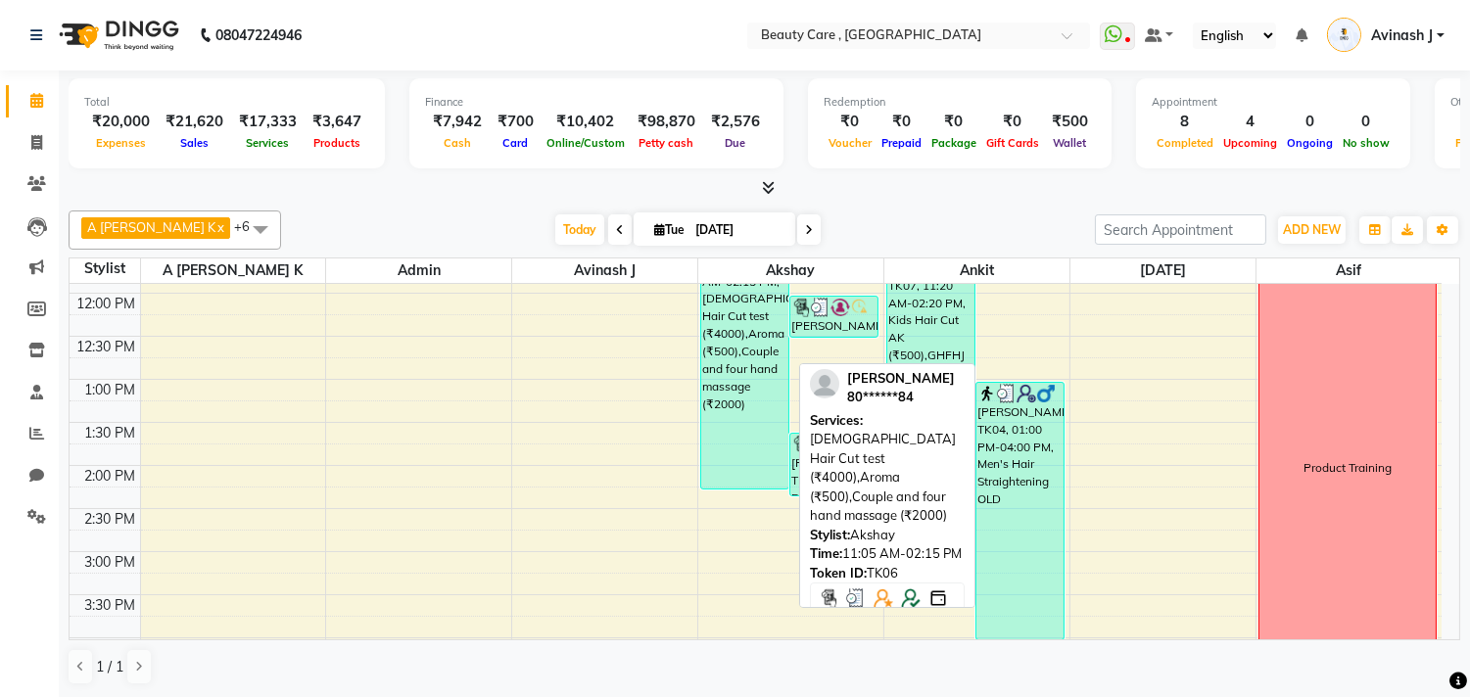
click at [709, 406] on div "[PERSON_NAME], TK06, 11:05 AM-02:15 PM, [DEMOGRAPHIC_DATA] Hair Cut test (₹4000…" at bounding box center [744, 352] width 87 height 271
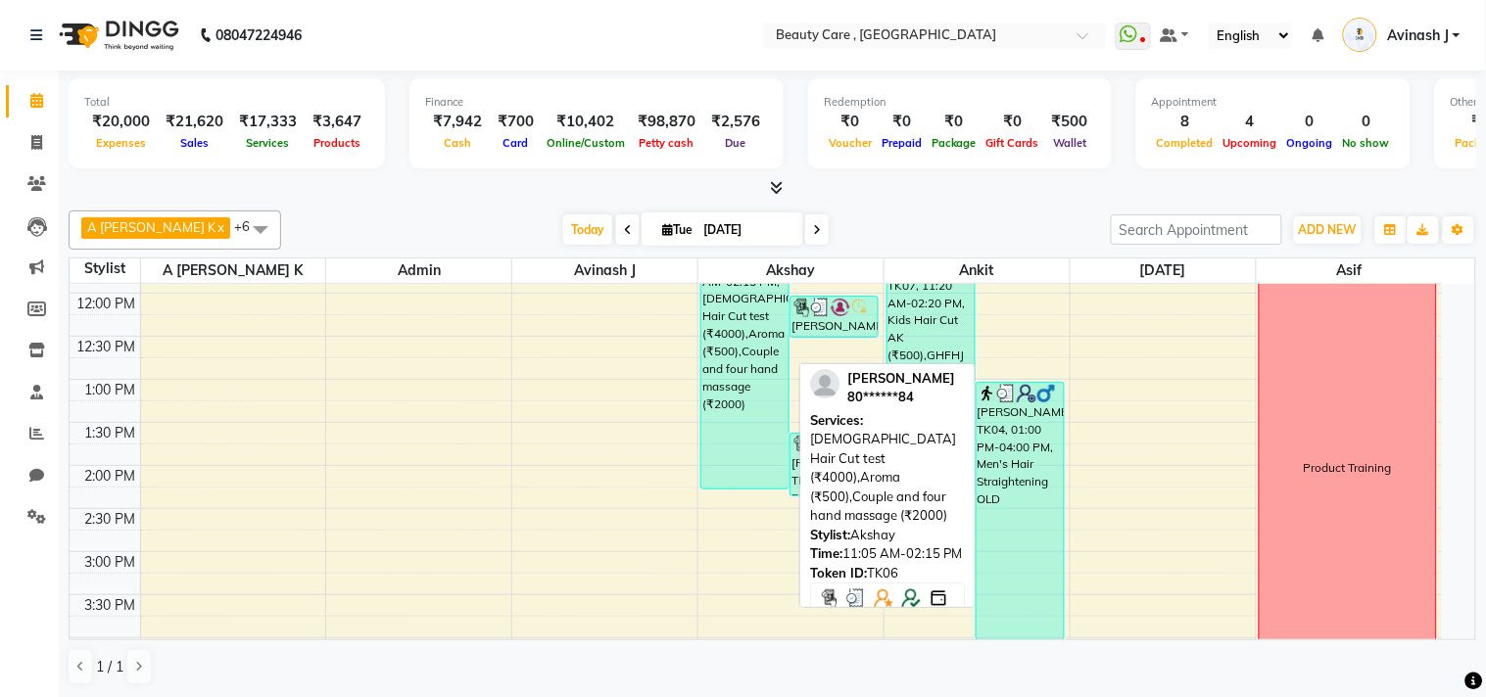
select select "3"
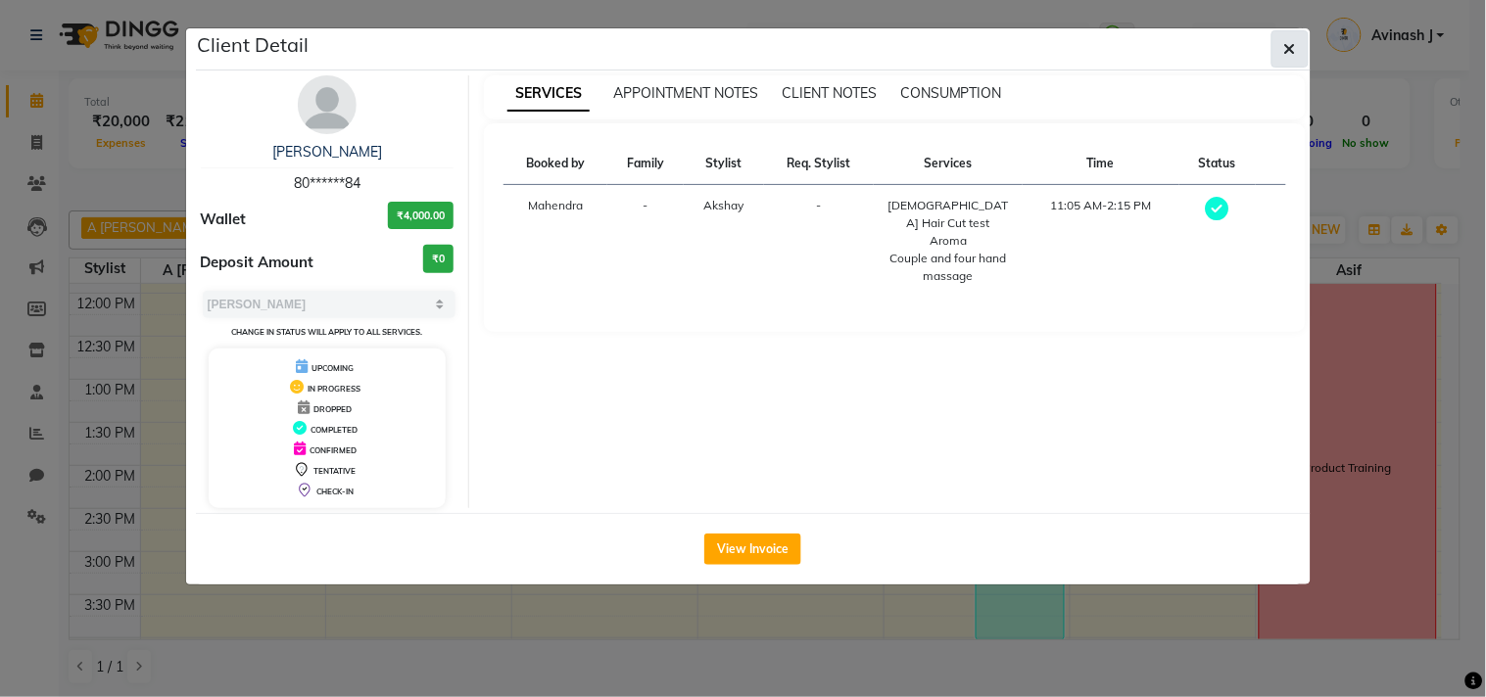
click at [1300, 41] on button "button" at bounding box center [1289, 48] width 37 height 37
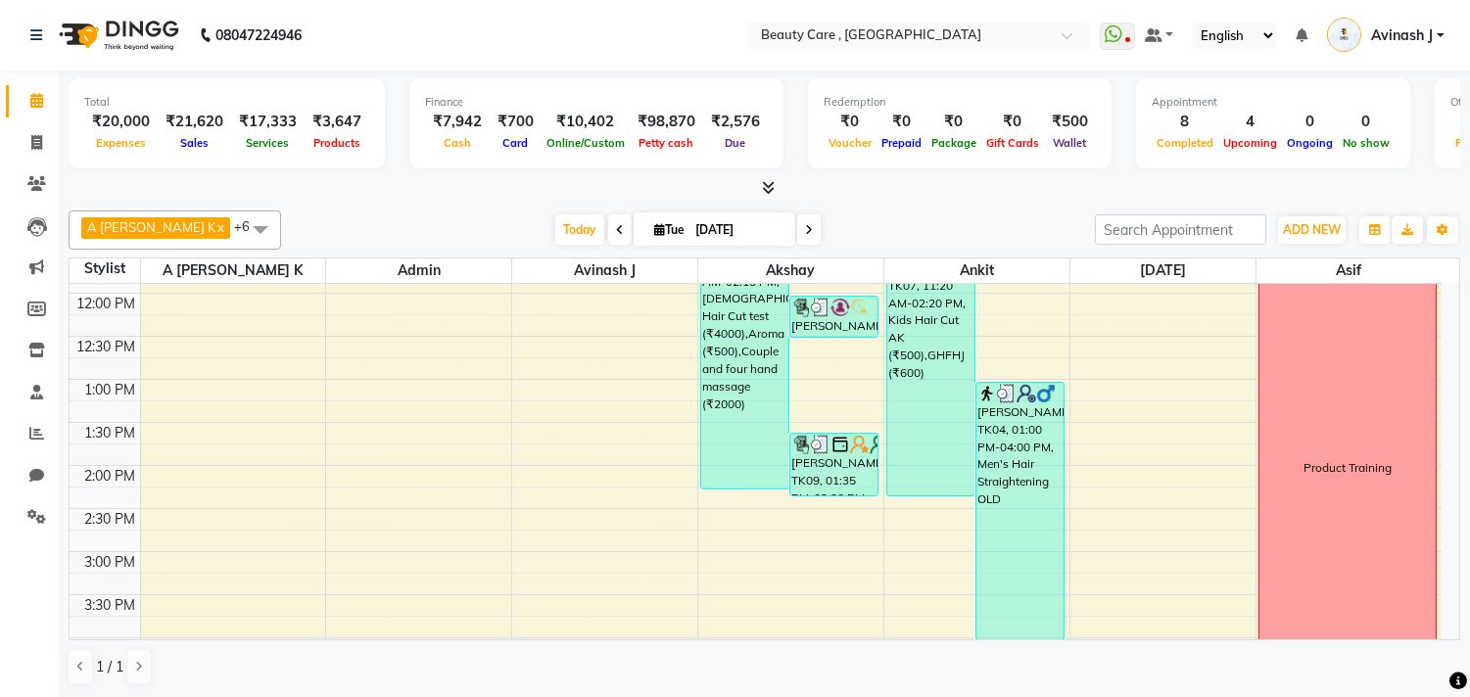
click at [869, 233] on div "[DATE] [DATE]" at bounding box center [688, 230] width 794 height 29
click at [32, 137] on icon at bounding box center [36, 142] width 11 height 15
select select "service"
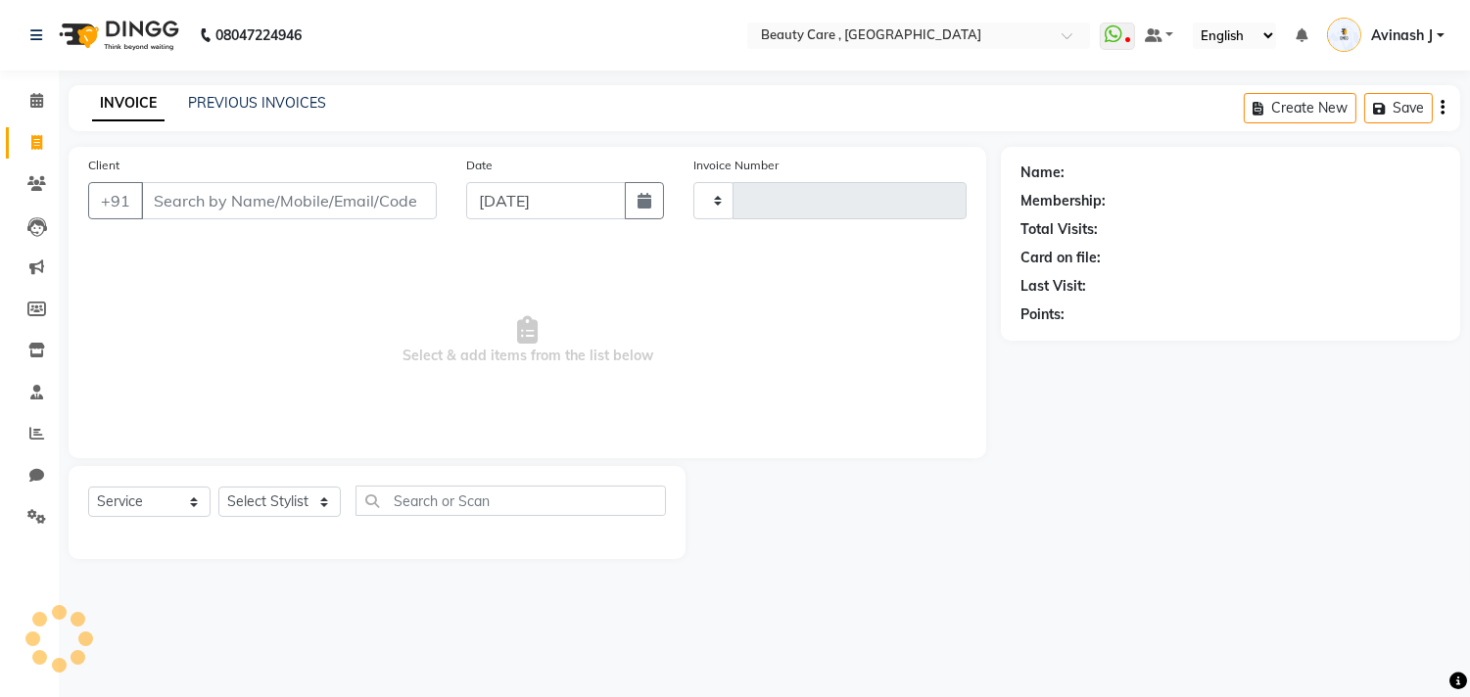
type input "2748"
select select "5646"
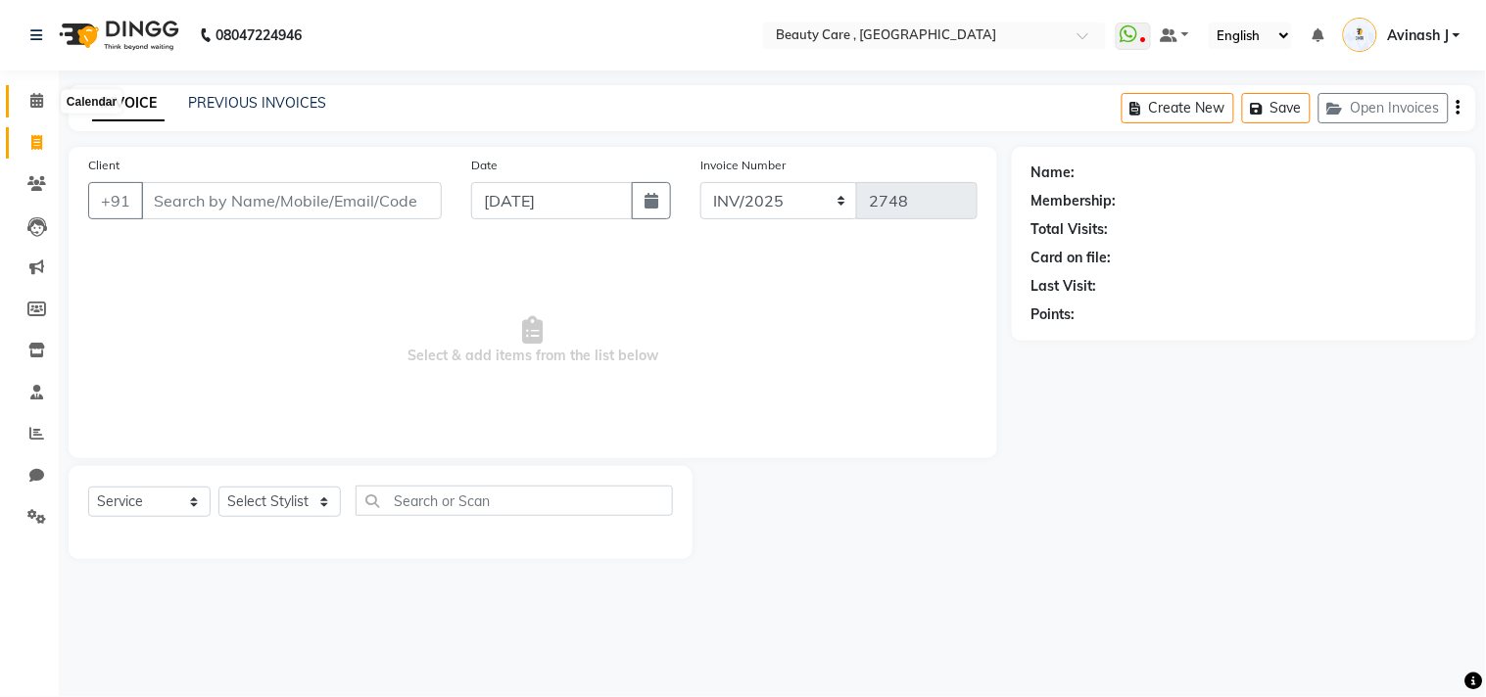
click at [30, 106] on icon at bounding box center [36, 100] width 13 height 15
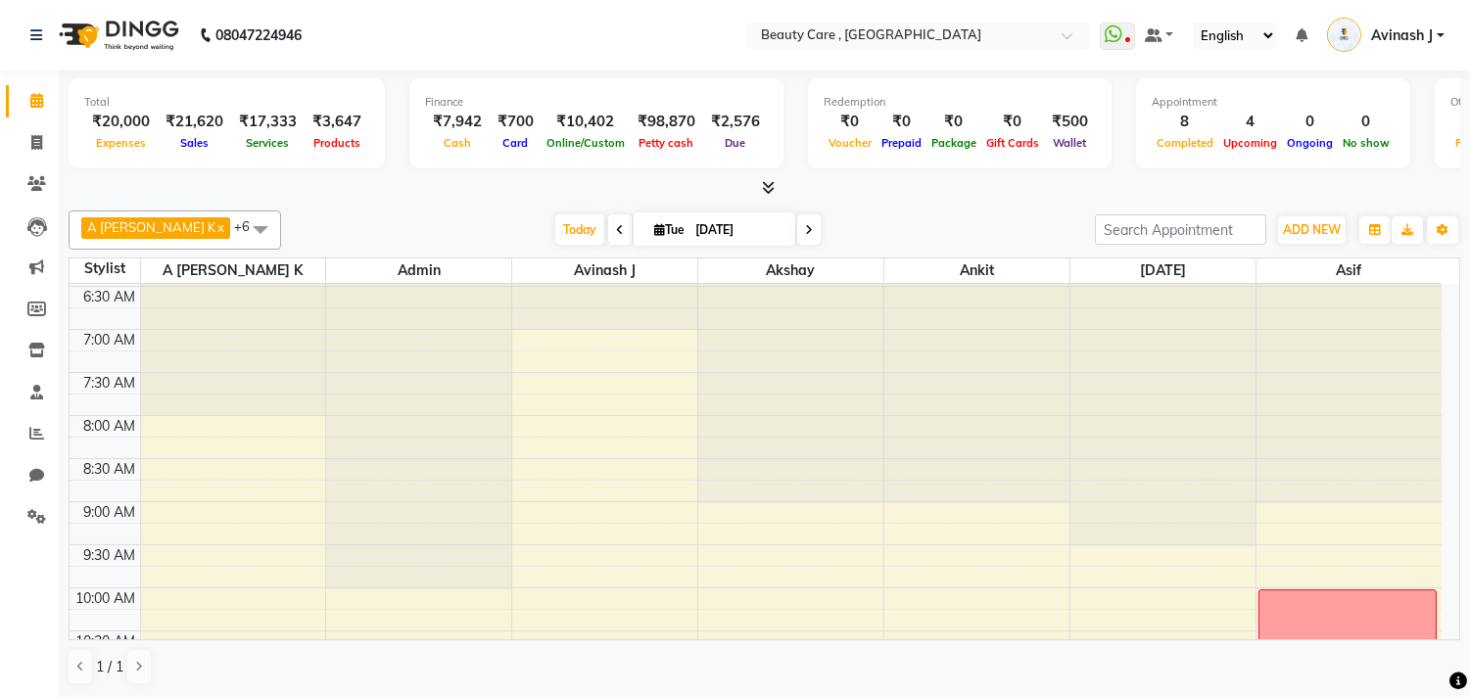
scroll to position [42, 0]
click at [22, 98] on span at bounding box center [37, 101] width 34 height 23
drag, startPoint x: 142, startPoint y: 148, endPoint x: 94, endPoint y: 120, distance: 55.8
click at [94, 120] on div "₹20,000 Expenses" at bounding box center [120, 132] width 73 height 43
click at [132, 132] on div "Expenses" at bounding box center [120, 142] width 73 height 21
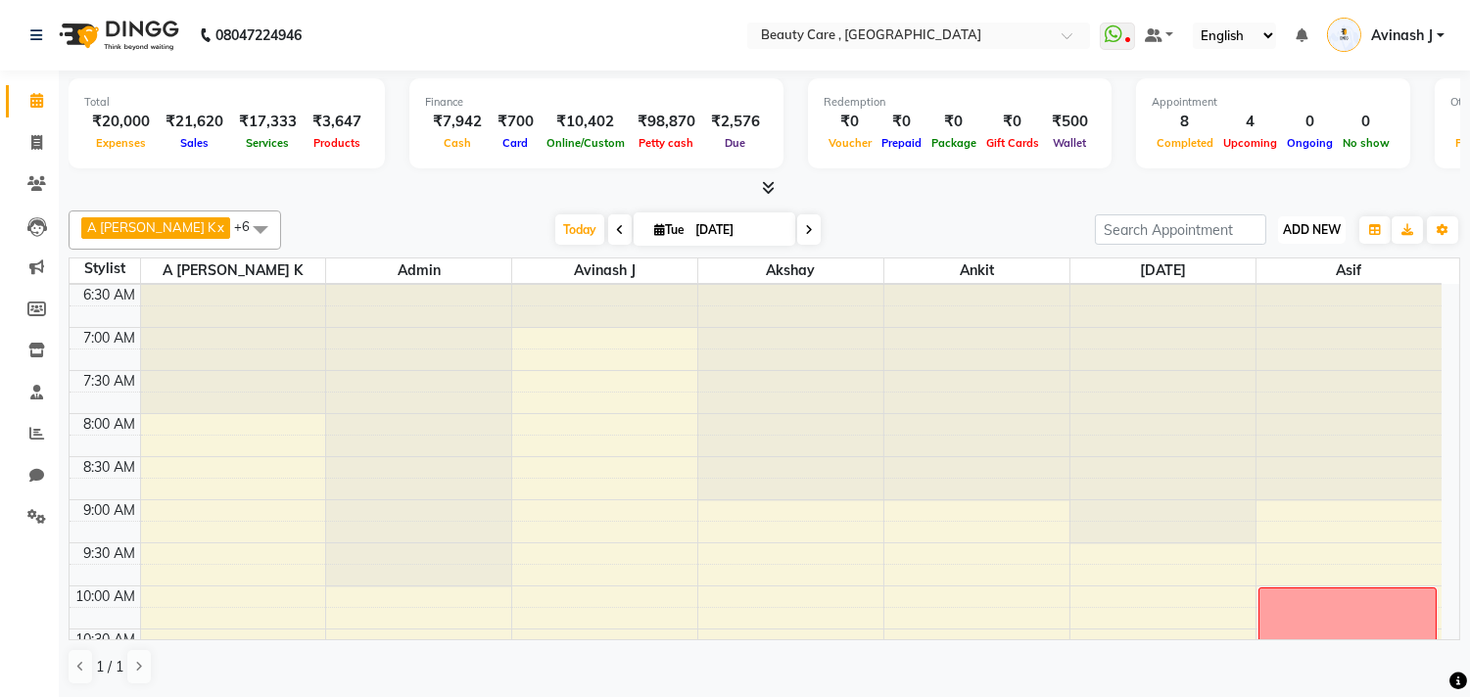
click at [1294, 230] on span "ADD NEW" at bounding box center [1312, 229] width 58 height 15
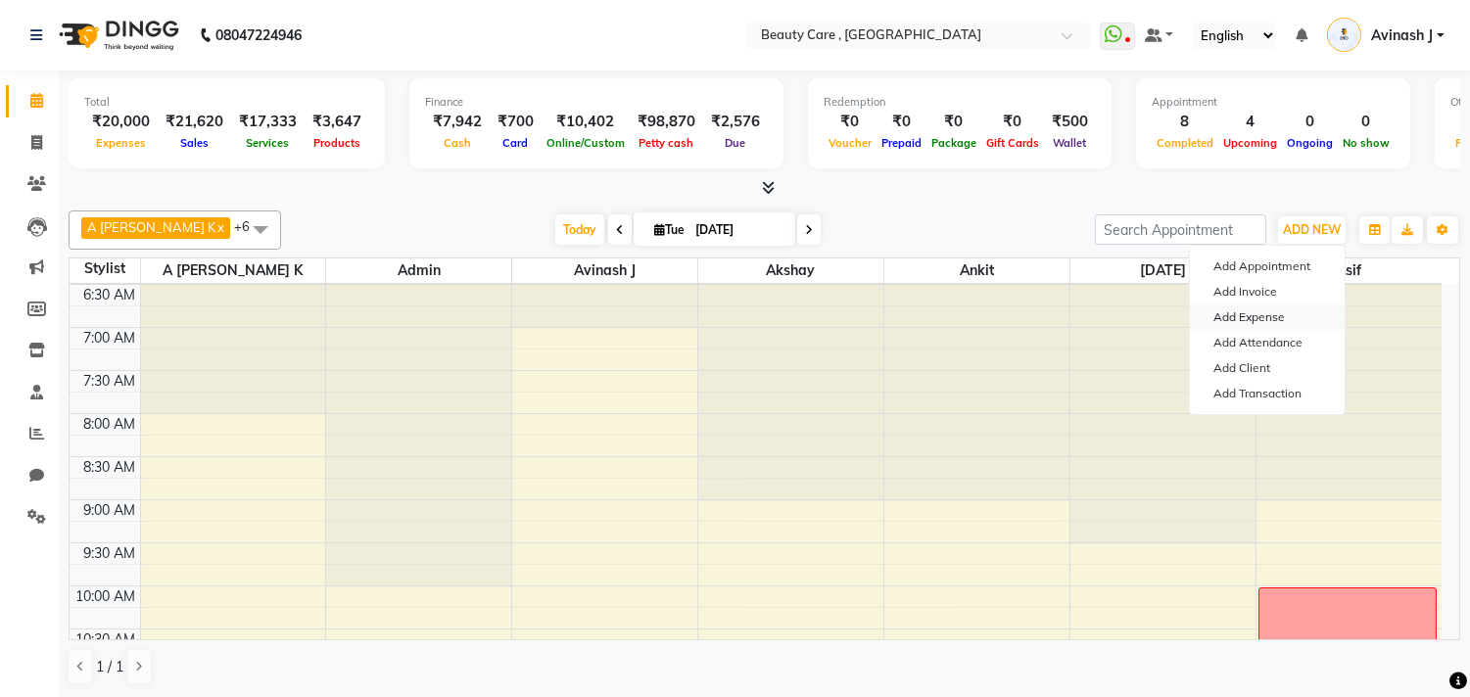
click at [1238, 317] on link "Add Expense" at bounding box center [1267, 317] width 155 height 25
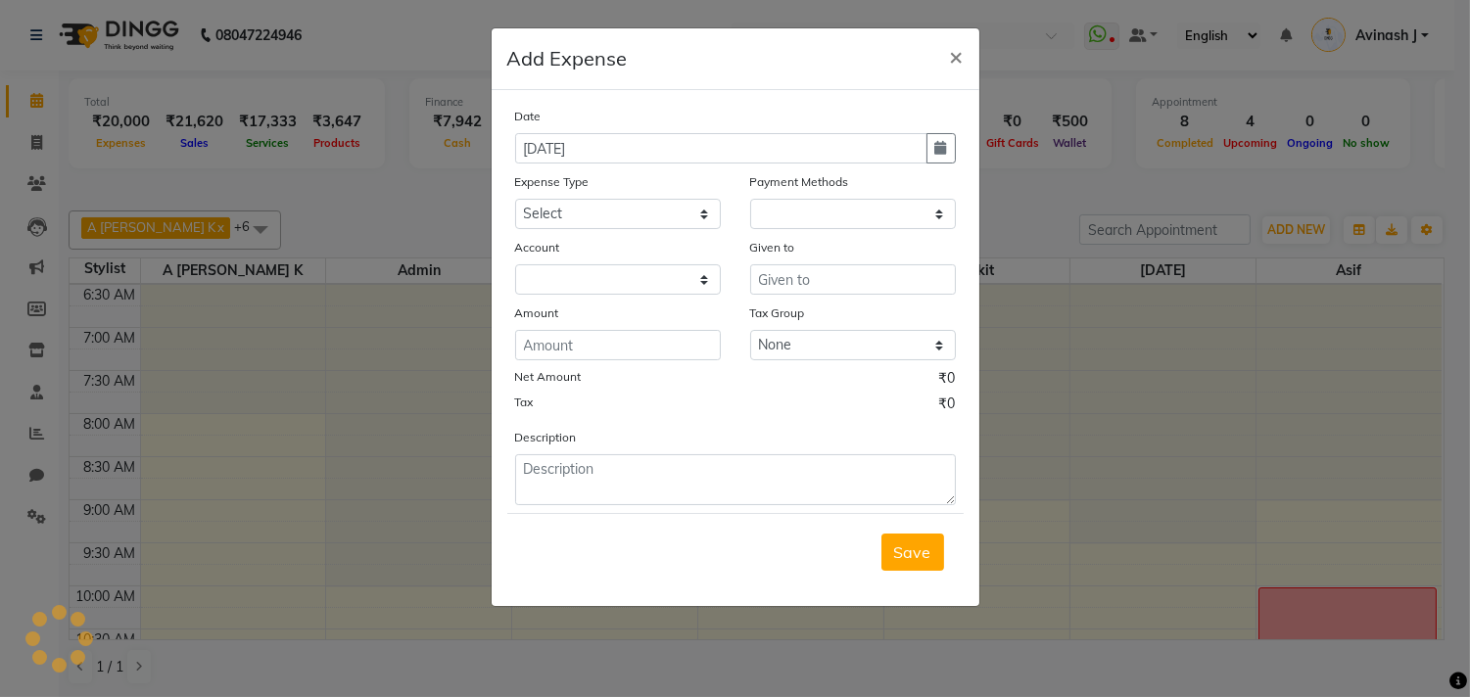
select select "1"
select select "2399"
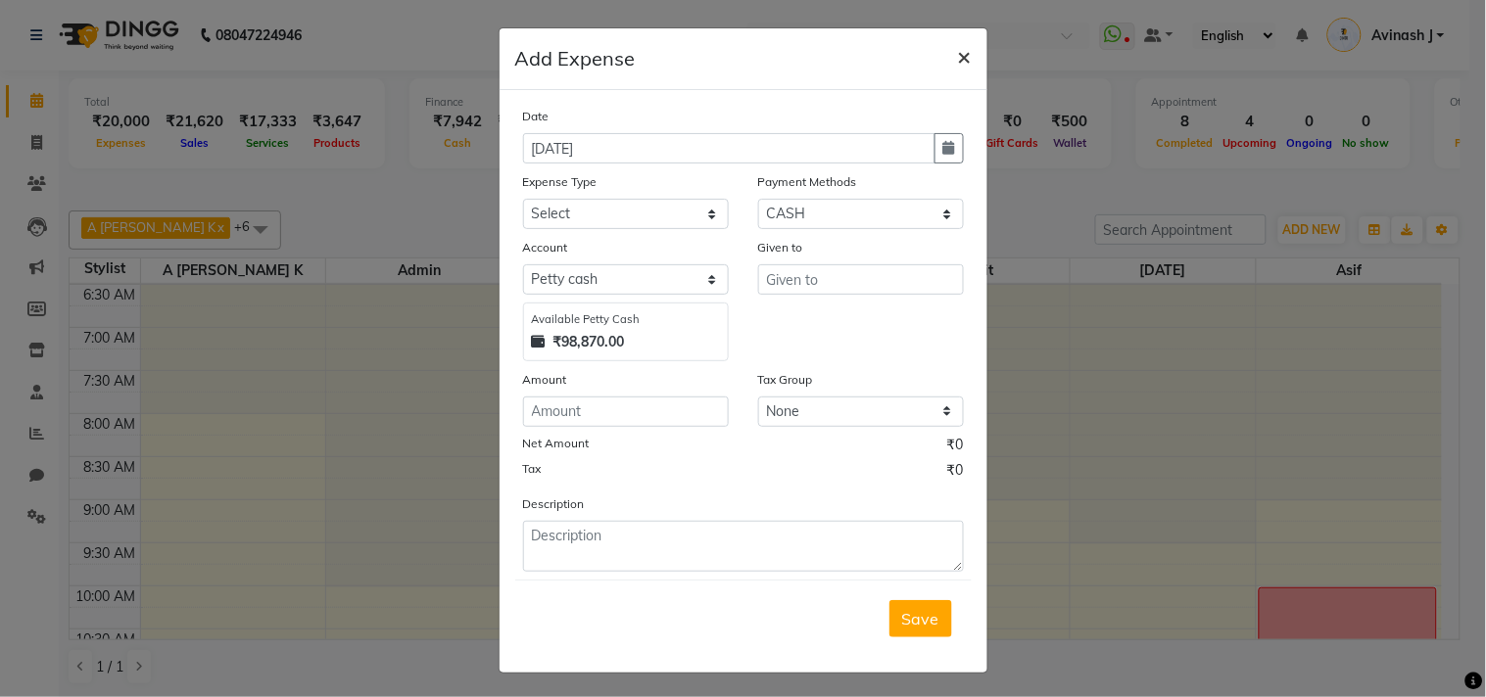
click at [958, 55] on span "×" at bounding box center [965, 55] width 14 height 29
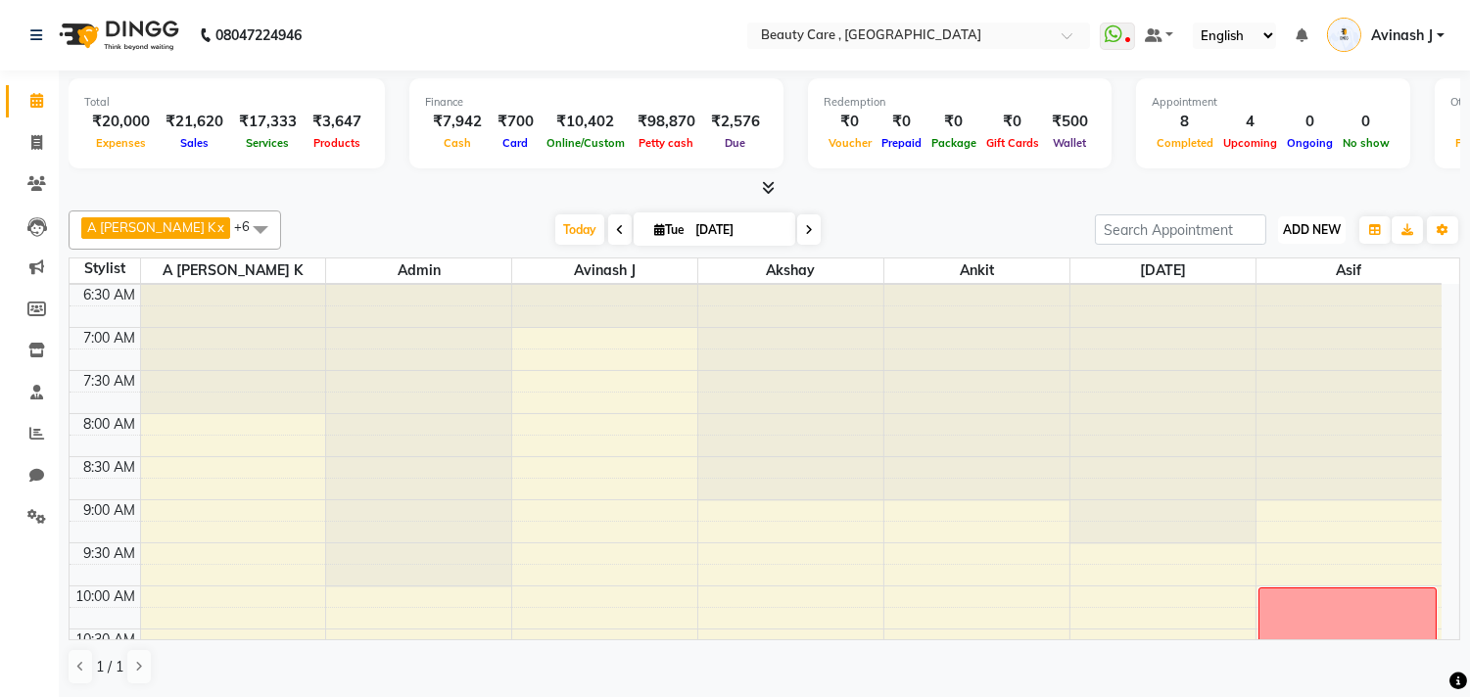
click at [1289, 219] on button "ADD NEW Toggle Dropdown" at bounding box center [1312, 229] width 68 height 27
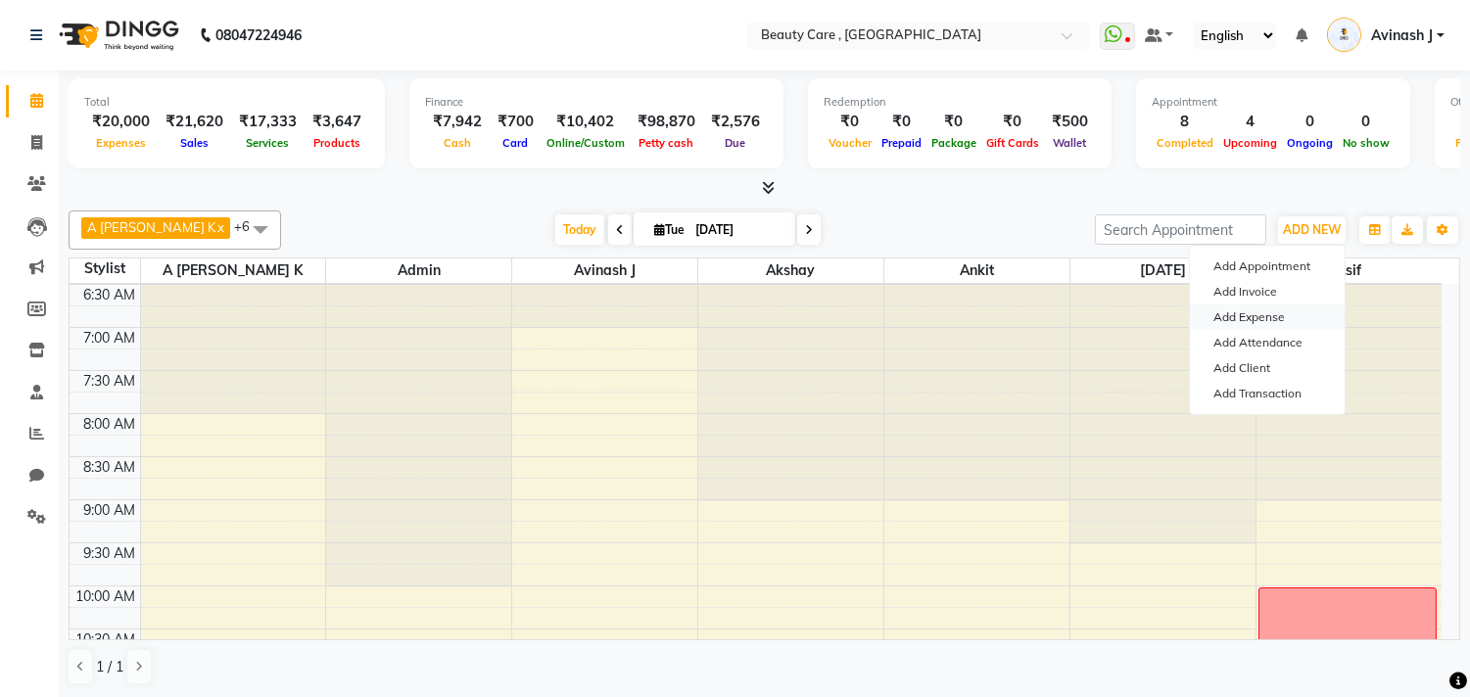
click at [1248, 319] on link "Add Expense" at bounding box center [1267, 317] width 155 height 25
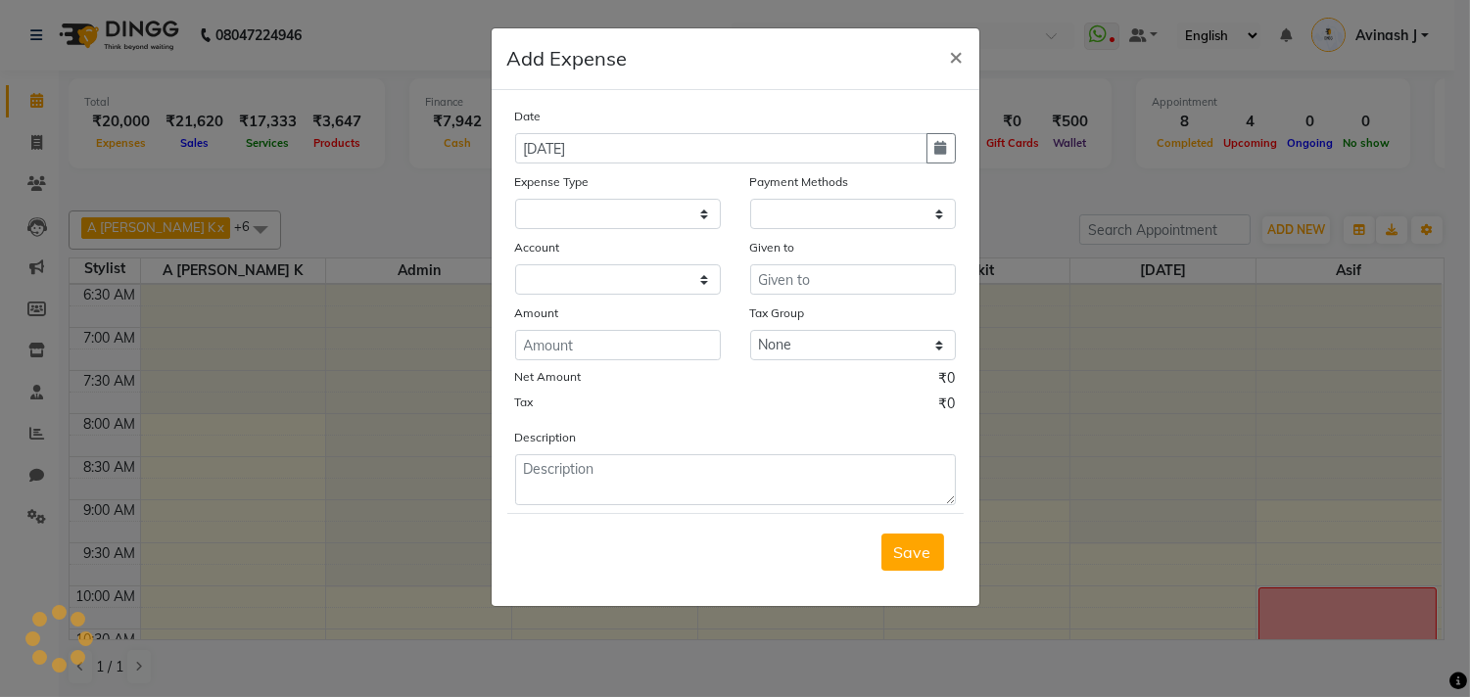
select select
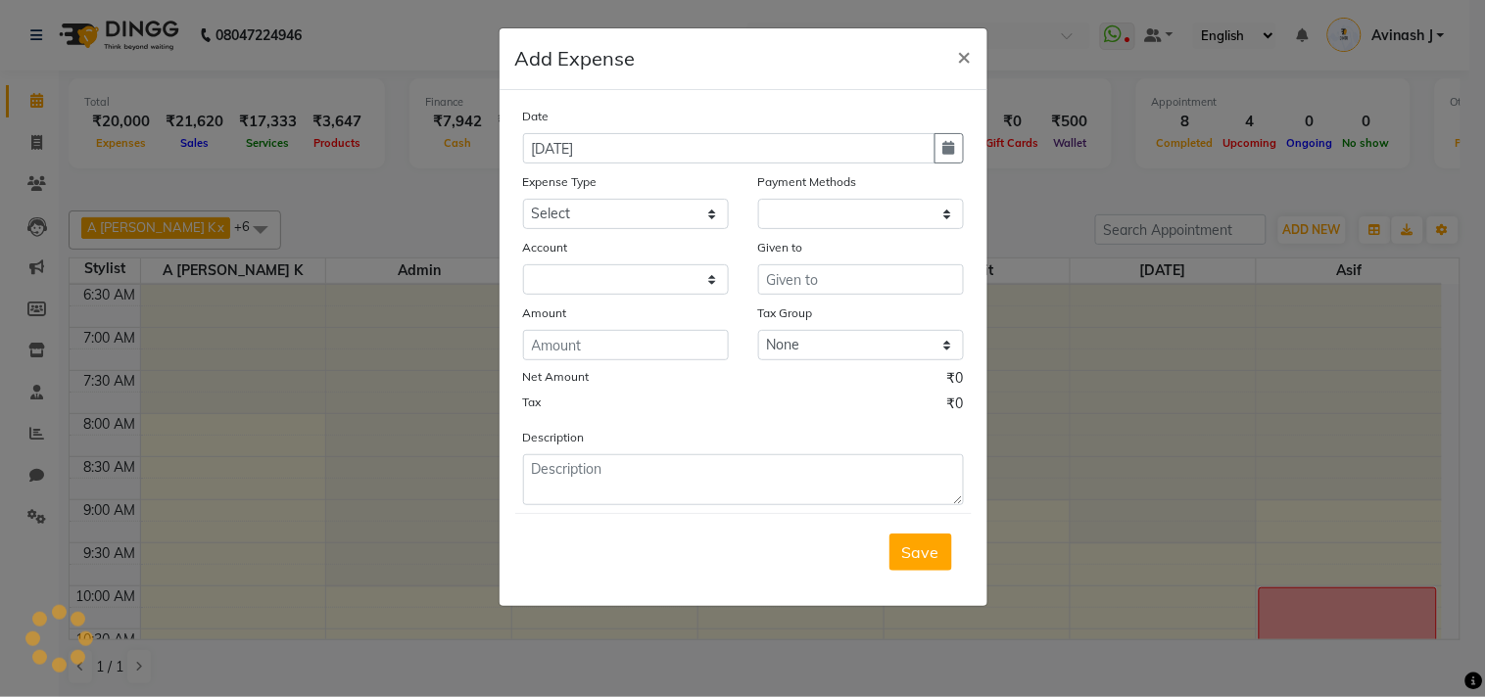
select select "1"
select select "2399"
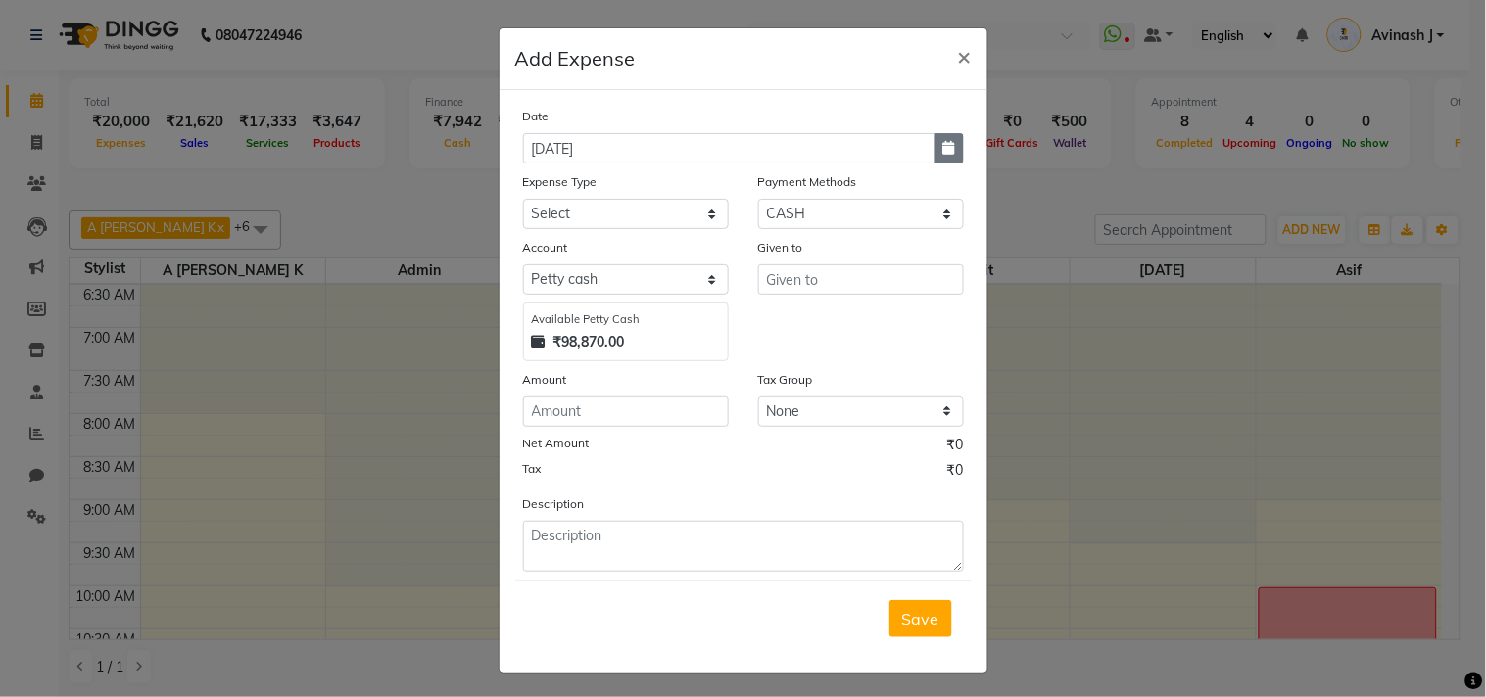
click at [943, 150] on icon "button" at bounding box center [949, 148] width 12 height 14
select select "9"
select select "2025"
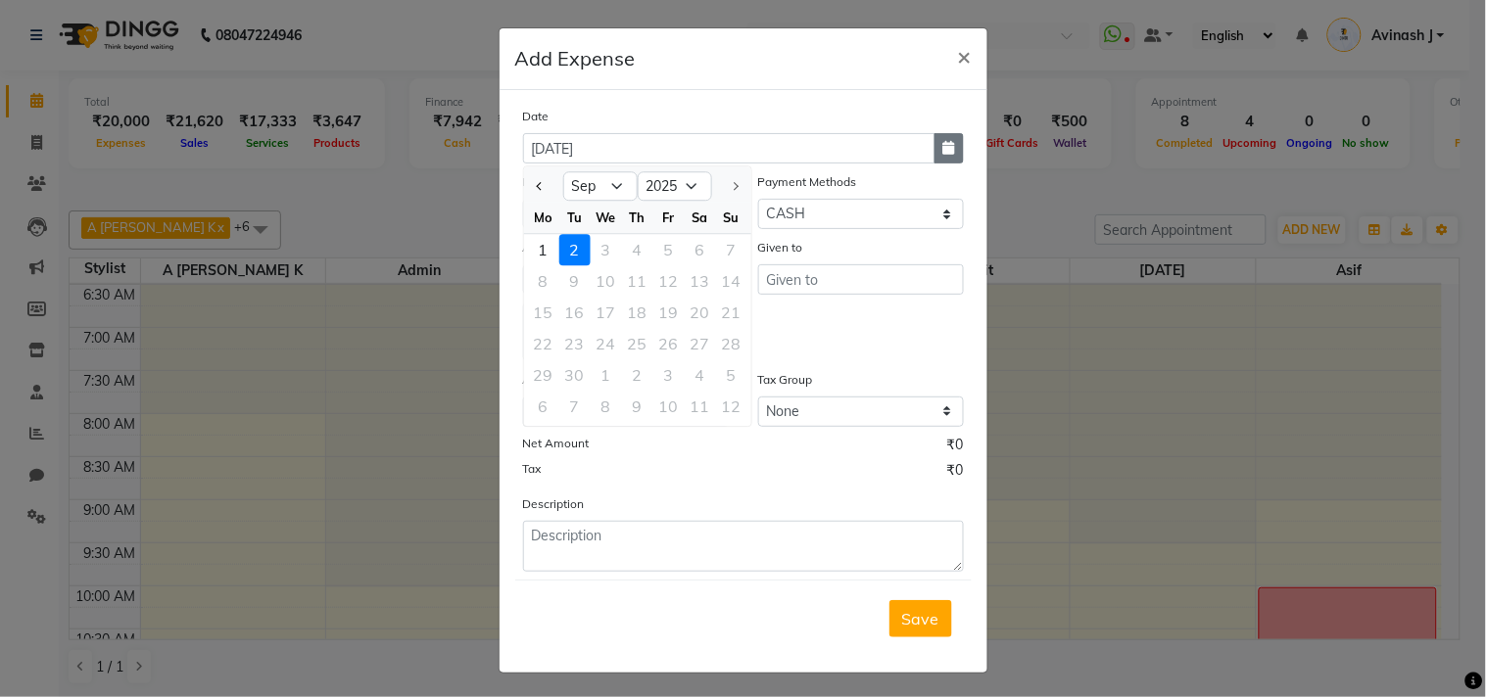
click at [943, 152] on icon "button" at bounding box center [949, 148] width 12 height 14
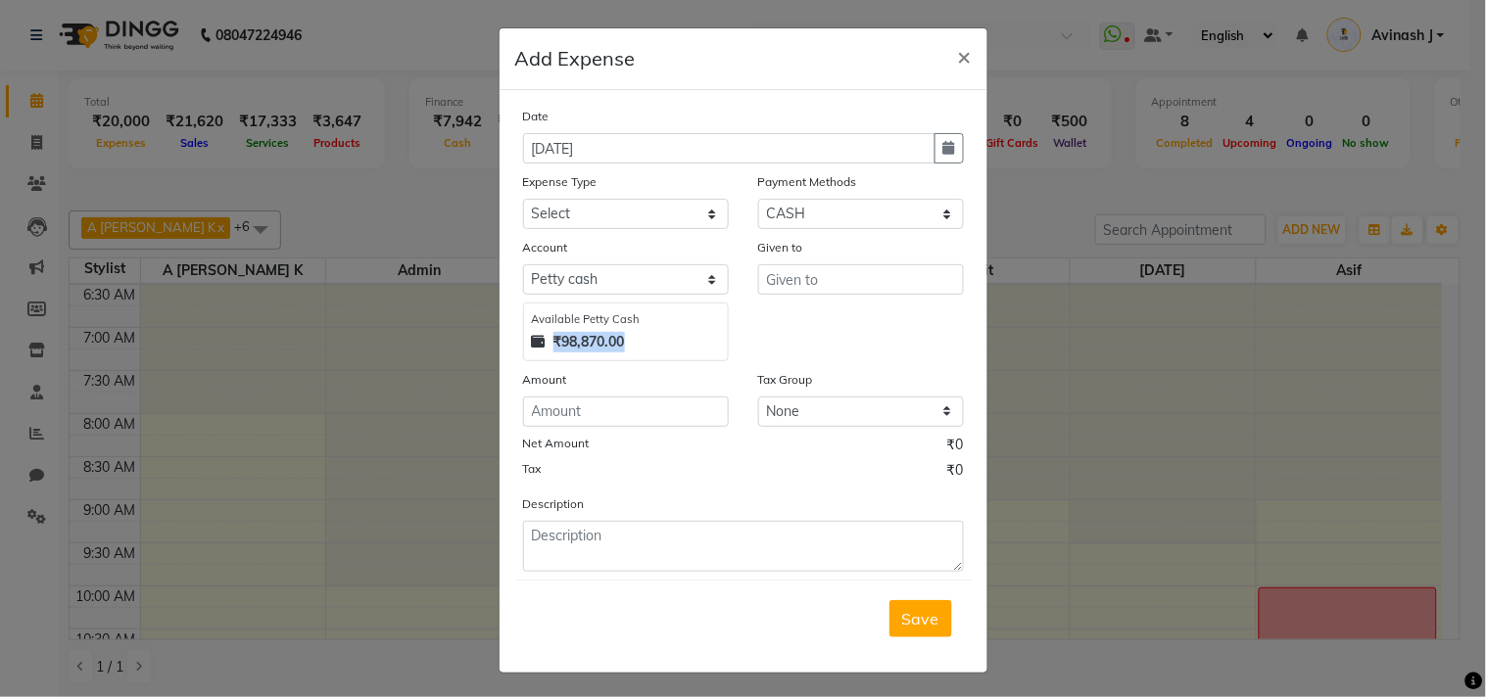
drag, startPoint x: 614, startPoint y: 339, endPoint x: 537, endPoint y: 339, distance: 77.4
click at [537, 339] on div "₹98,870.00" at bounding box center [626, 342] width 188 height 21
click at [791, 336] on div "Given to" at bounding box center [860, 299] width 235 height 124
drag, startPoint x: 617, startPoint y: 345, endPoint x: 515, endPoint y: 339, distance: 102.0
click at [523, 339] on div "Available [PERSON_NAME] Cash ₹98,870.00" at bounding box center [626, 332] width 206 height 59
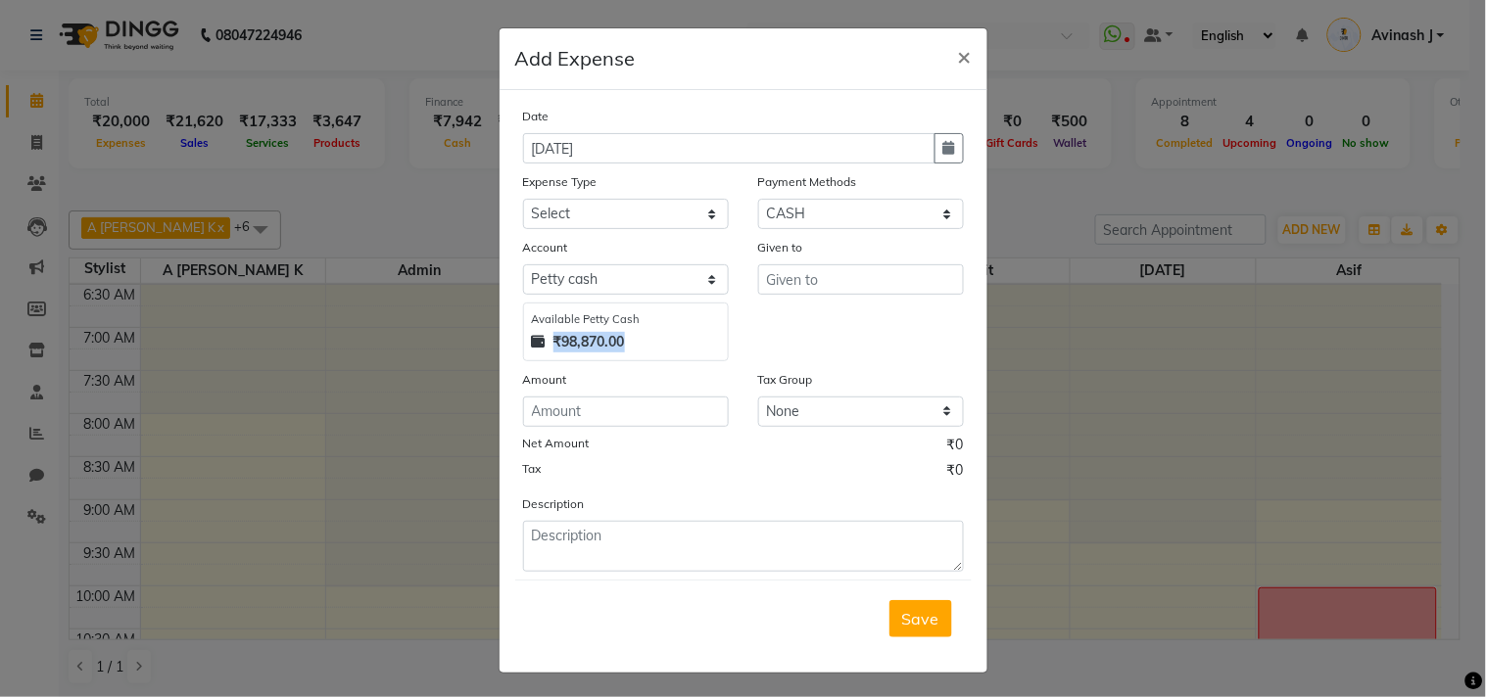
click at [629, 340] on div "₹98,870.00" at bounding box center [626, 342] width 188 height 21
drag, startPoint x: 619, startPoint y: 339, endPoint x: 545, endPoint y: 341, distance: 74.5
click at [545, 341] on div "₹98,870.00" at bounding box center [626, 342] width 188 height 21
click at [752, 337] on div "Given to" at bounding box center [860, 299] width 235 height 124
click at [752, 330] on div "Given to" at bounding box center [860, 299] width 235 height 124
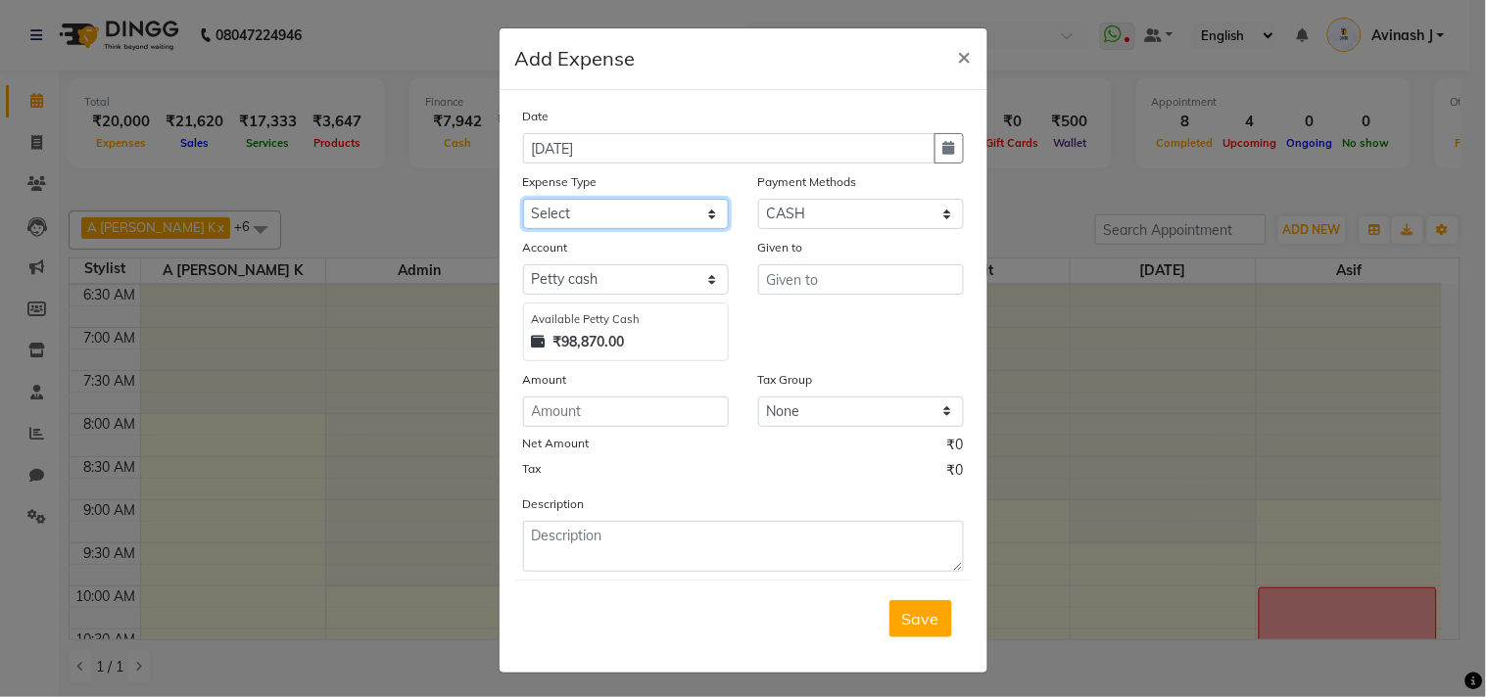
click at [682, 219] on select "Select Advance Salary Cash Handover to owner Cash paid to employees Client Snac…" at bounding box center [626, 214] width 206 height 30
click at [800, 323] on div "Given to" at bounding box center [860, 299] width 235 height 124
click at [581, 217] on select "Select Advance Salary Cash Handover to owner Cash paid to employees Client Snac…" at bounding box center [626, 214] width 206 height 30
click at [581, 213] on select "Select Advance Salary Cash Handover to owner Cash paid to employees Client Snac…" at bounding box center [626, 214] width 206 height 30
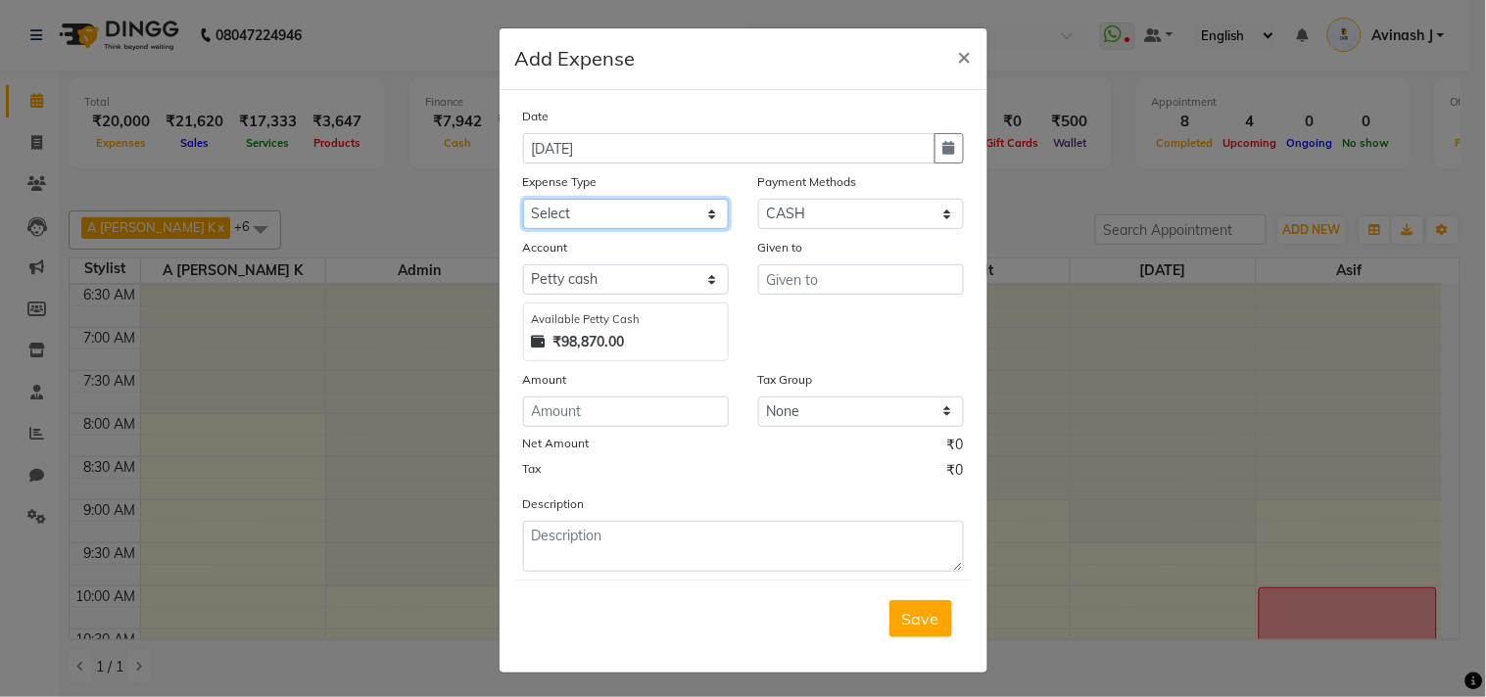
select select "39"
click at [523, 199] on select "Select Advance Salary Cash Handover to owner Cash paid to employees Client Snac…" at bounding box center [626, 214] width 206 height 30
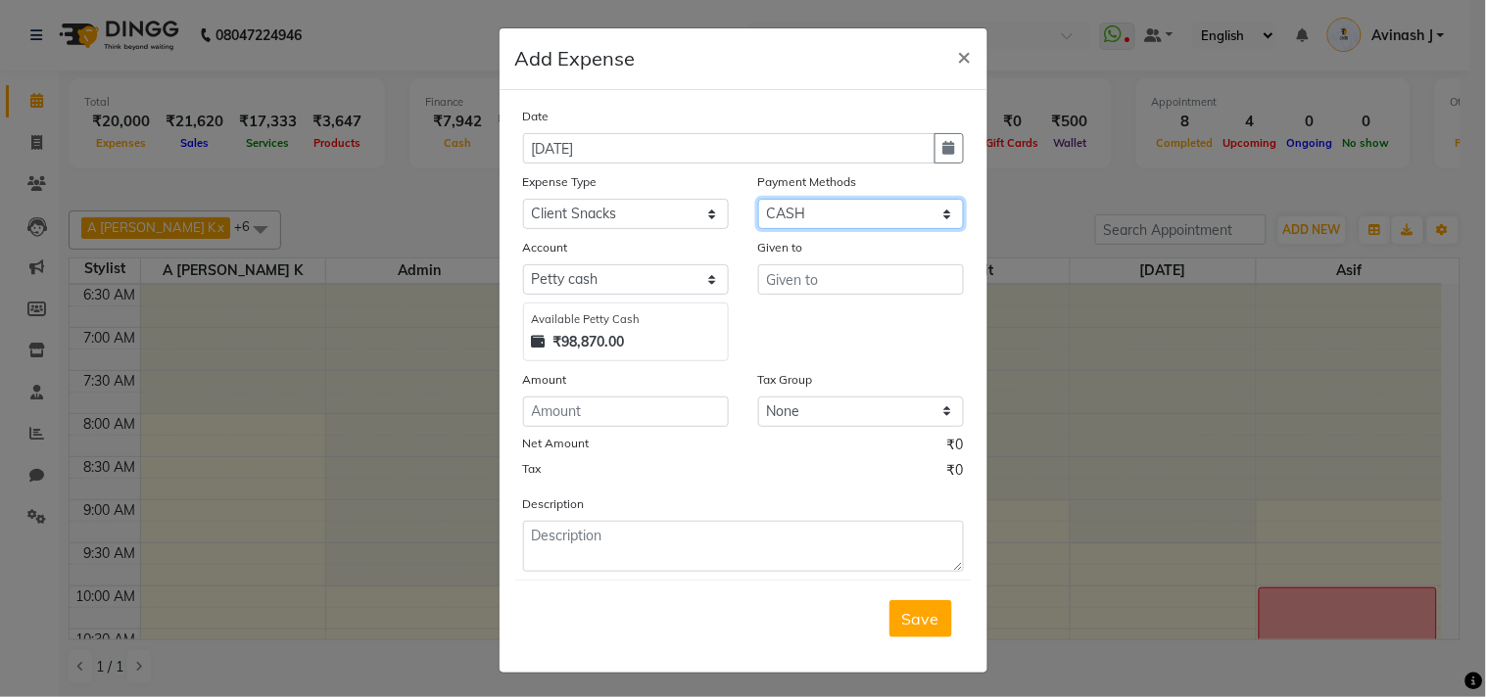
click at [786, 216] on select "Select Credit Card Wallet Master Card CARD Package Bank Points ONLINE GPay Vouc…" at bounding box center [861, 214] width 206 height 30
click at [758, 199] on select "Select Credit Card Wallet Master Card CARD Package Bank Points ONLINE GPay Vouc…" at bounding box center [861, 214] width 206 height 30
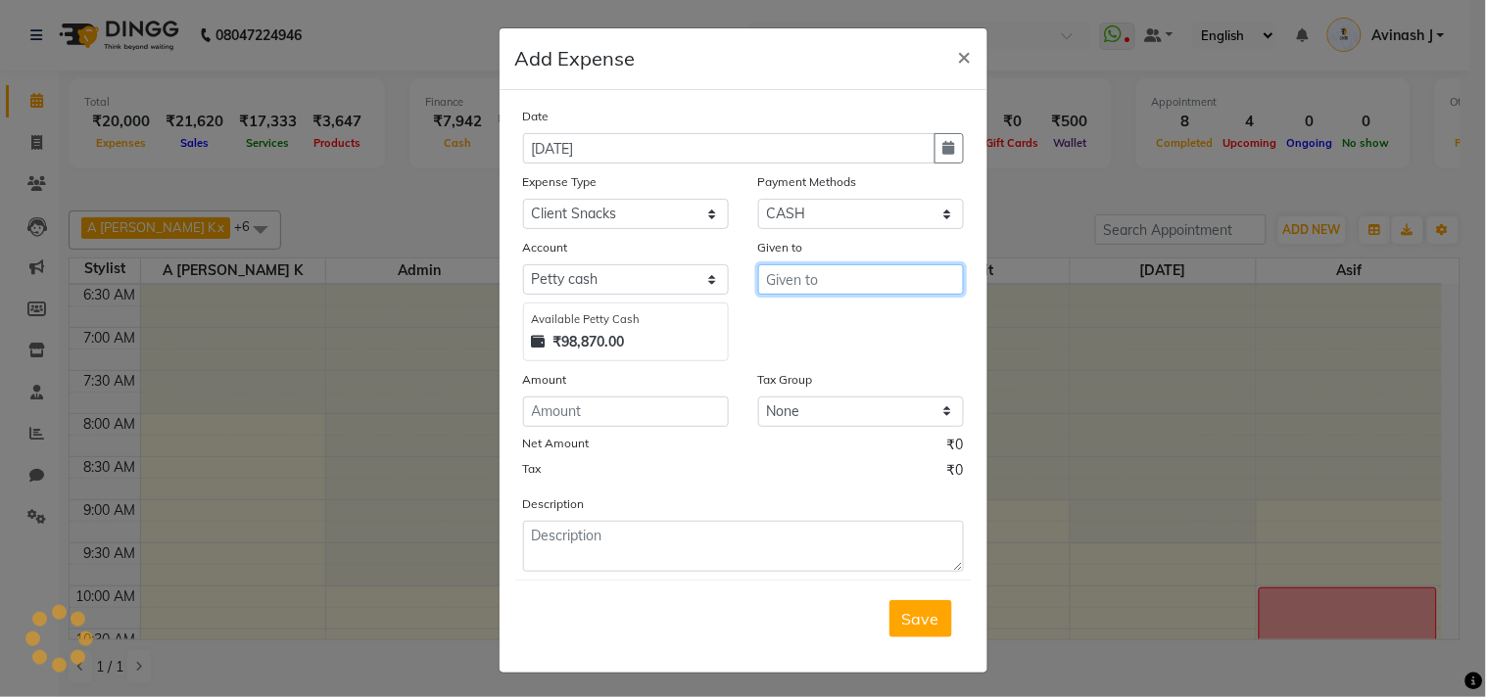
click at [785, 279] on input "text" at bounding box center [861, 279] width 206 height 30
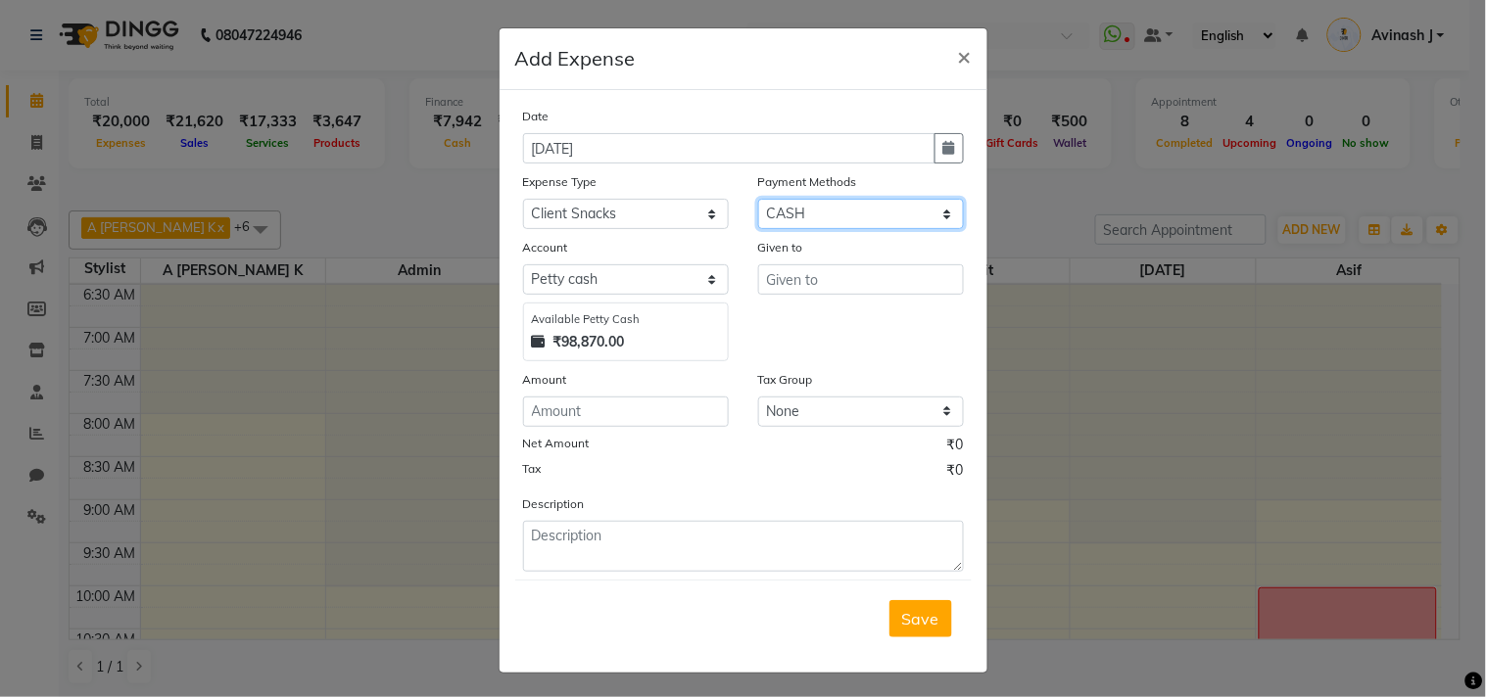
click at [796, 208] on select "Select Credit Card Wallet Master Card CARD Package Bank Points ONLINE GPay Vouc…" at bounding box center [861, 214] width 206 height 30
click at [758, 199] on select "Select Credit Card Wallet Master Card CARD Package Bank Points ONLINE GPay Vouc…" at bounding box center [861, 214] width 206 height 30
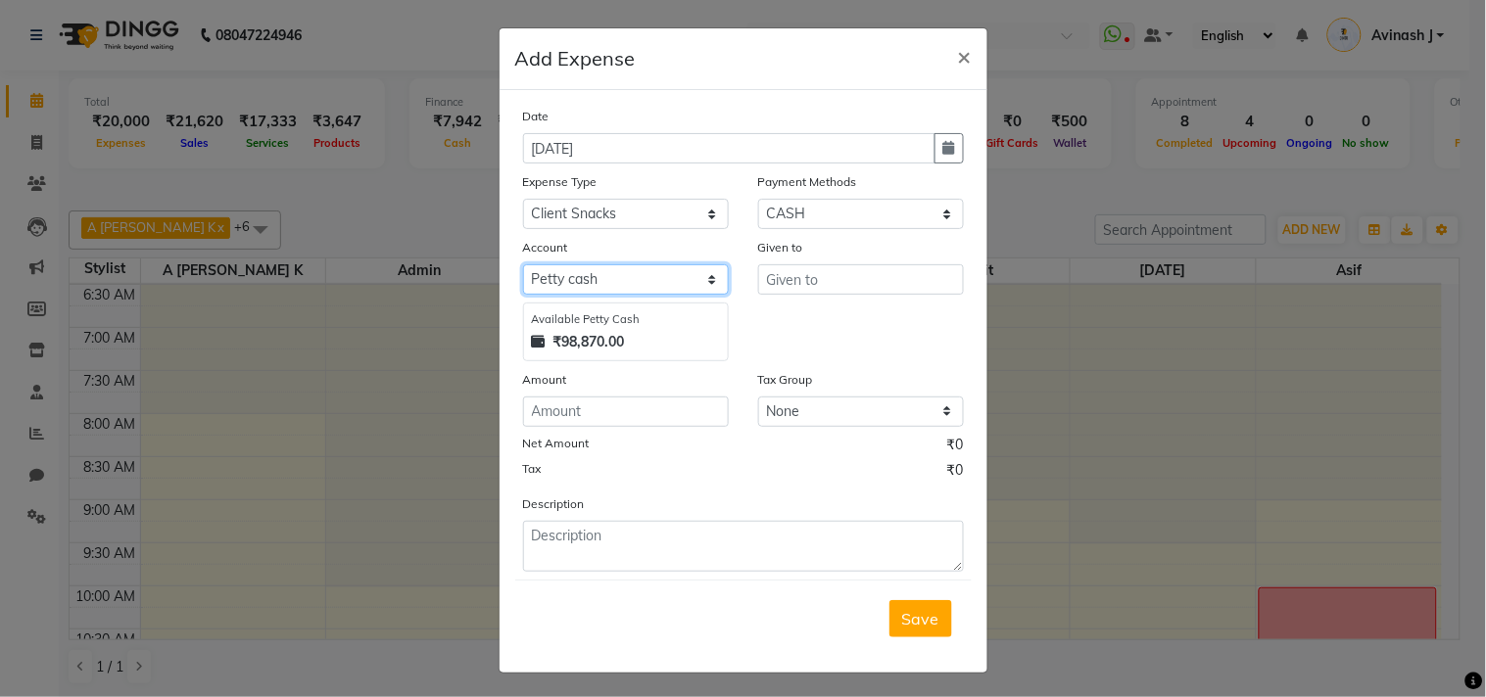
click at [595, 282] on select "Select Default account ICICI Bank [PERSON_NAME] cash SBI razorpay pertrol exp c…" at bounding box center [626, 279] width 206 height 30
click at [523, 264] on select "Select Default account ICICI Bank [PERSON_NAME] cash SBI razorpay pertrol exp c…" at bounding box center [626, 279] width 206 height 30
click at [571, 281] on select "Select Default account ICICI Bank [PERSON_NAME] cash SBI razorpay pertrol exp c…" at bounding box center [626, 279] width 206 height 30
click at [523, 264] on select "Select Default account ICICI Bank [PERSON_NAME] cash SBI razorpay pertrol exp c…" at bounding box center [626, 279] width 206 height 30
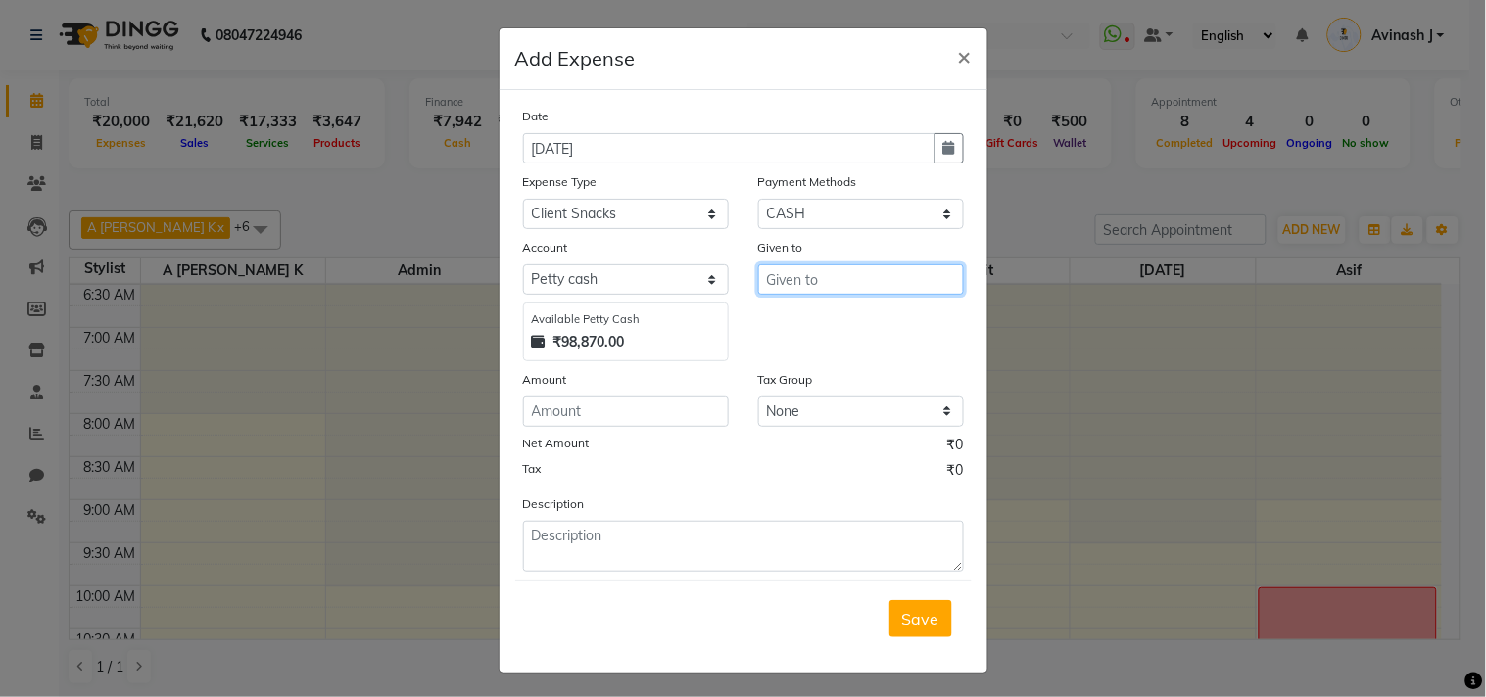
click at [791, 284] on input "text" at bounding box center [861, 279] width 206 height 30
click at [958, 64] on span "×" at bounding box center [965, 55] width 14 height 29
